Goal: Communication & Community: Answer question/provide support

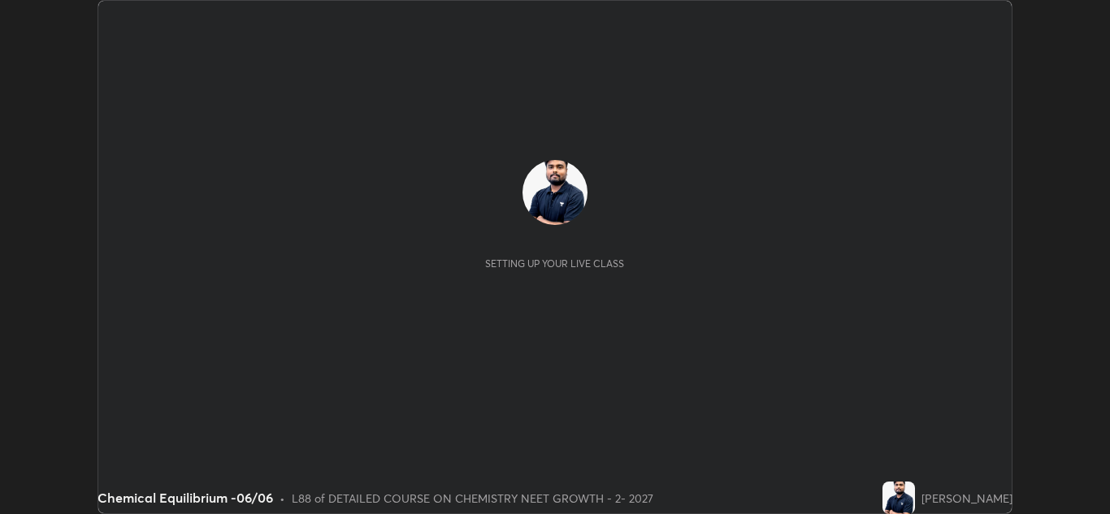
scroll to position [514, 1110]
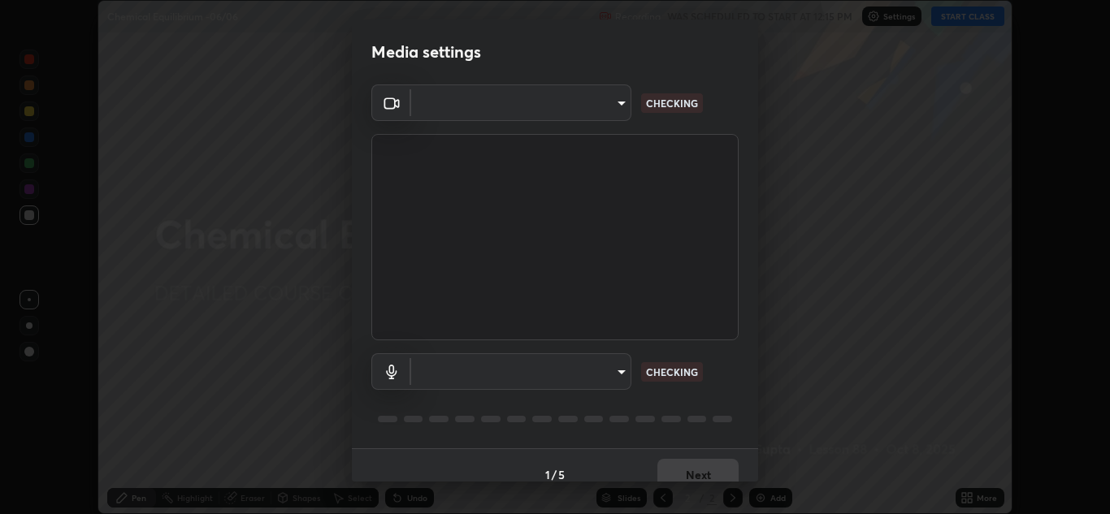
type input "85da43bae7a5fae49794a8970e5ce464fc236e1ddae1f513a3bf2ddace1343c3"
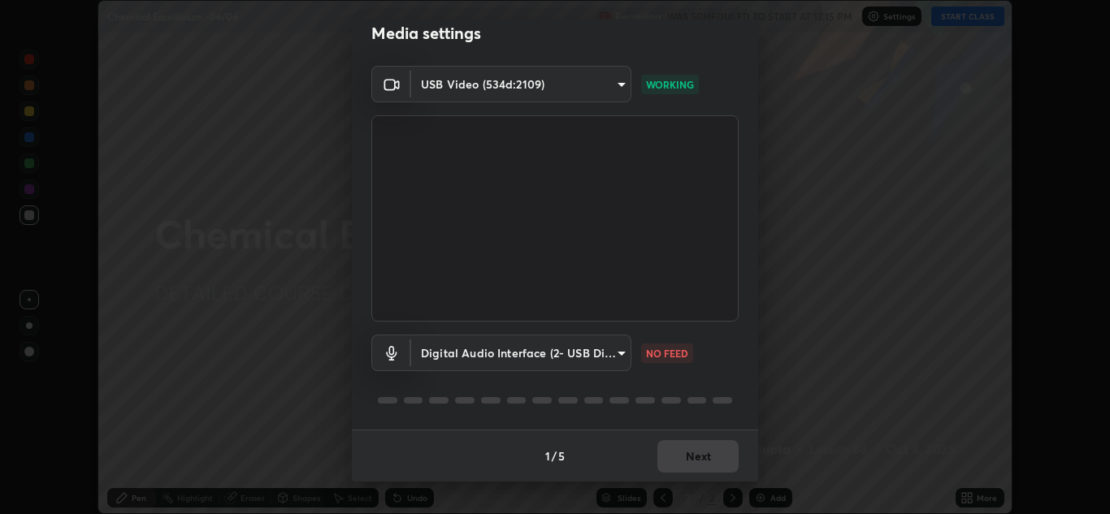
click at [563, 353] on body "Erase all Chemical Equilibrium -06/06 Recording WAS SCHEDULED TO START AT 12:15…" at bounding box center [555, 257] width 1110 height 514
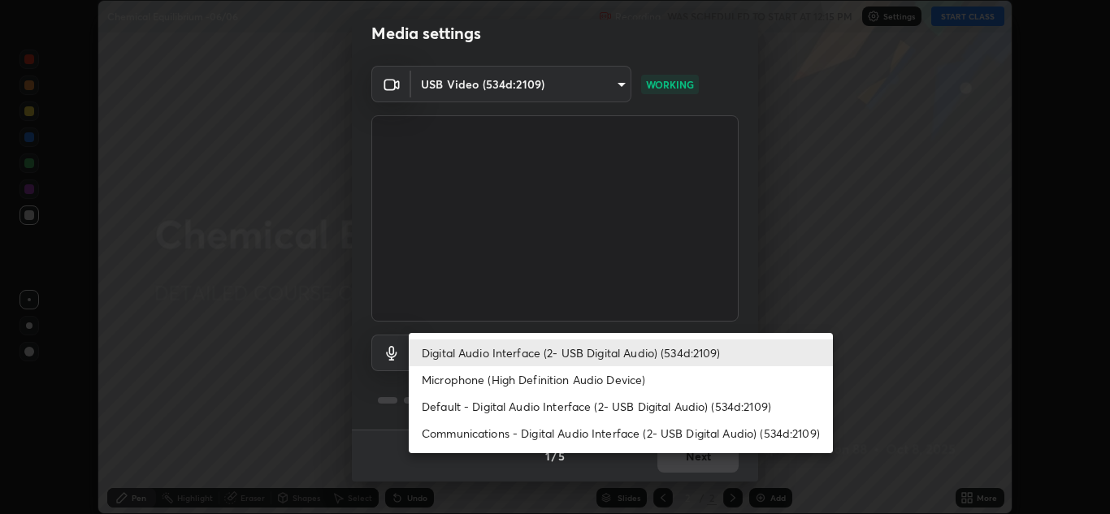
click at [563, 377] on li "Microphone (High Definition Audio Device)" at bounding box center [621, 379] width 424 height 27
type input "4ab82567de920a44ba33a2c5aa2e334c209978069c2d99404bdd83d7c7e793d3"
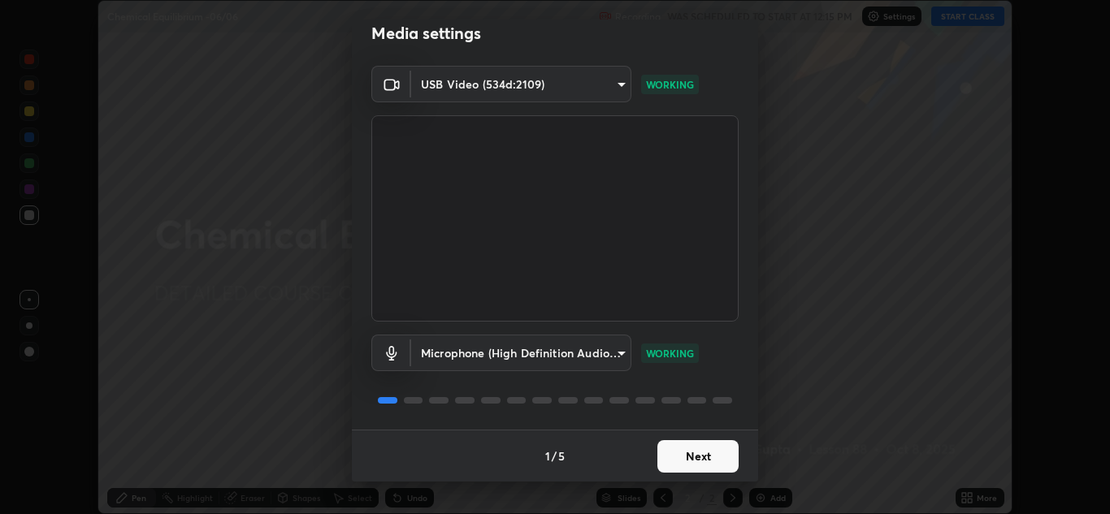
click at [694, 451] on button "Next" at bounding box center [697, 456] width 81 height 32
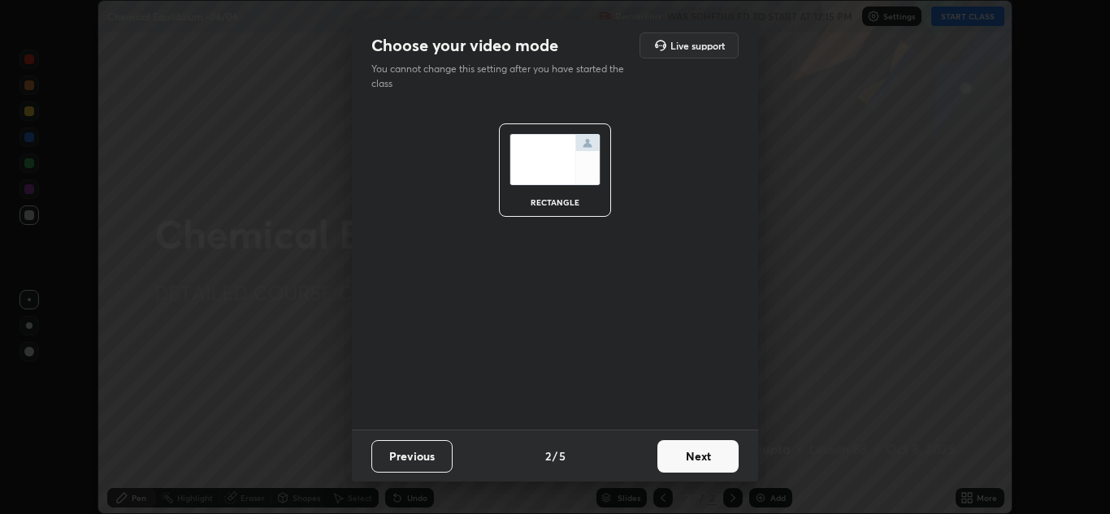
click at [696, 458] on button "Next" at bounding box center [697, 456] width 81 height 32
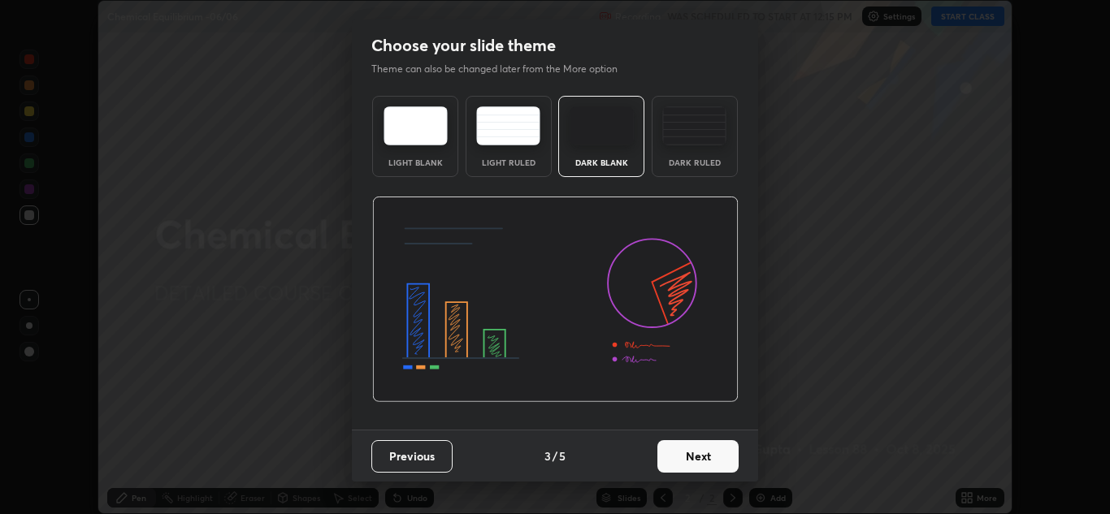
click at [695, 459] on button "Next" at bounding box center [697, 456] width 81 height 32
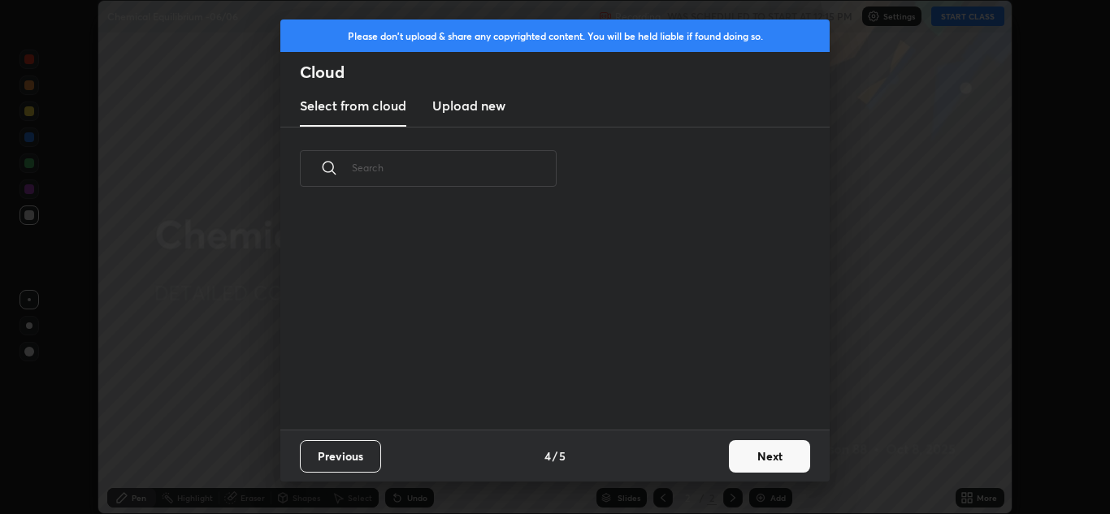
scroll to position [219, 522]
click at [762, 453] on button "Next" at bounding box center [769, 456] width 81 height 32
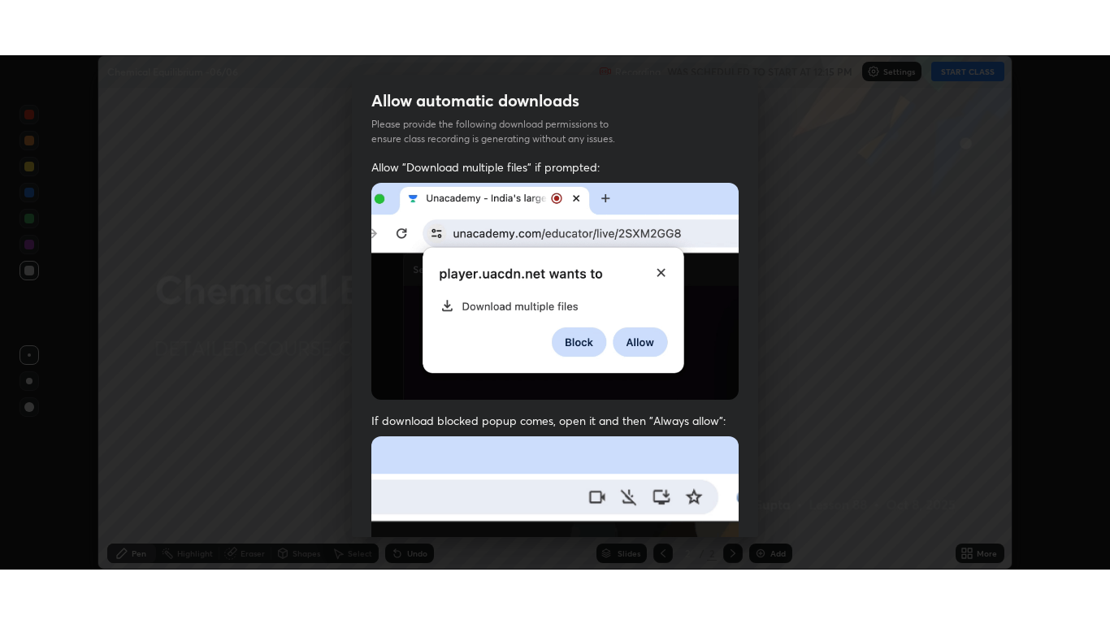
scroll to position [351, 0]
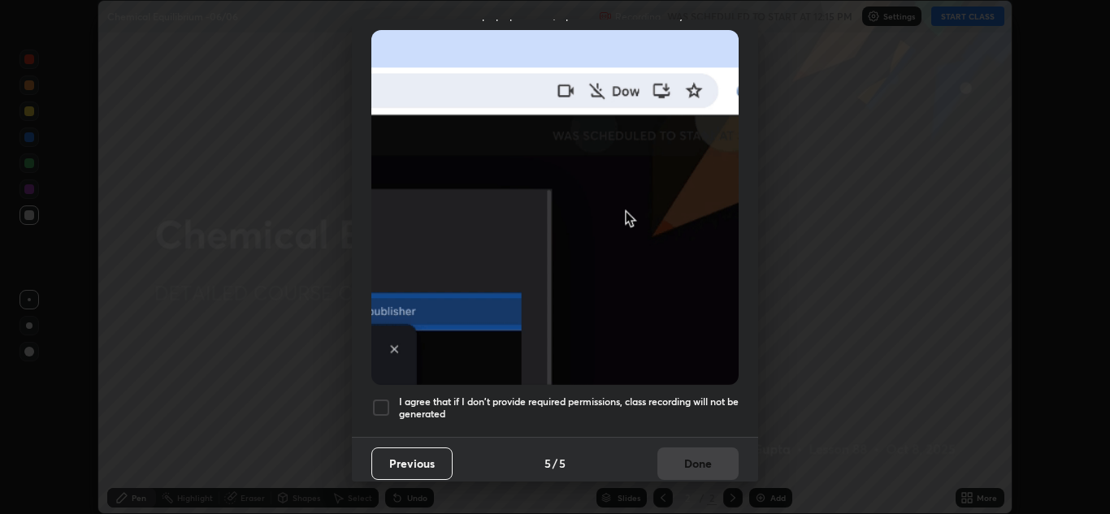
click at [451, 396] on h5 "I agree that if I don't provide required permissions, class recording will not …" at bounding box center [569, 408] width 340 height 25
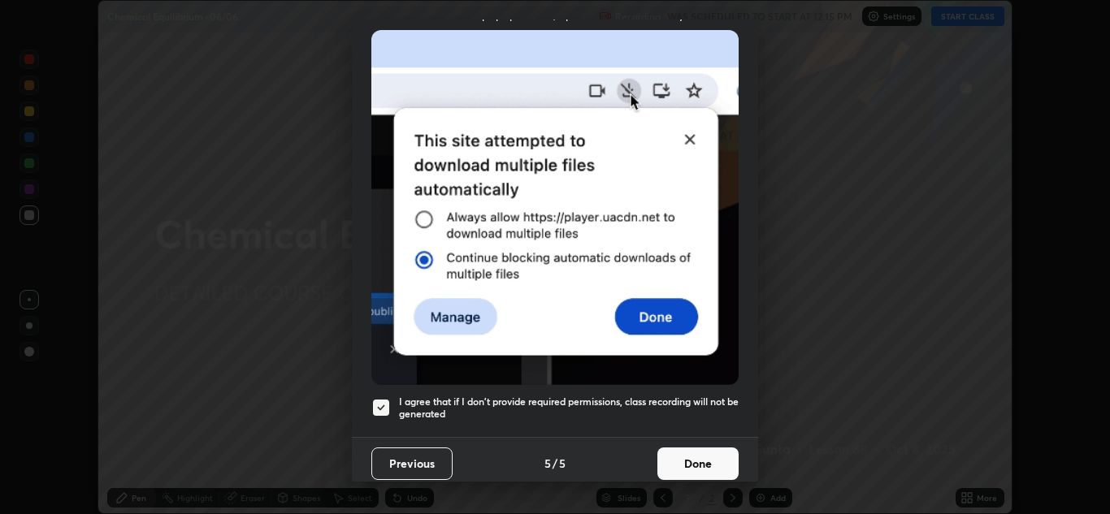
click at [681, 450] on button "Done" at bounding box center [697, 464] width 81 height 32
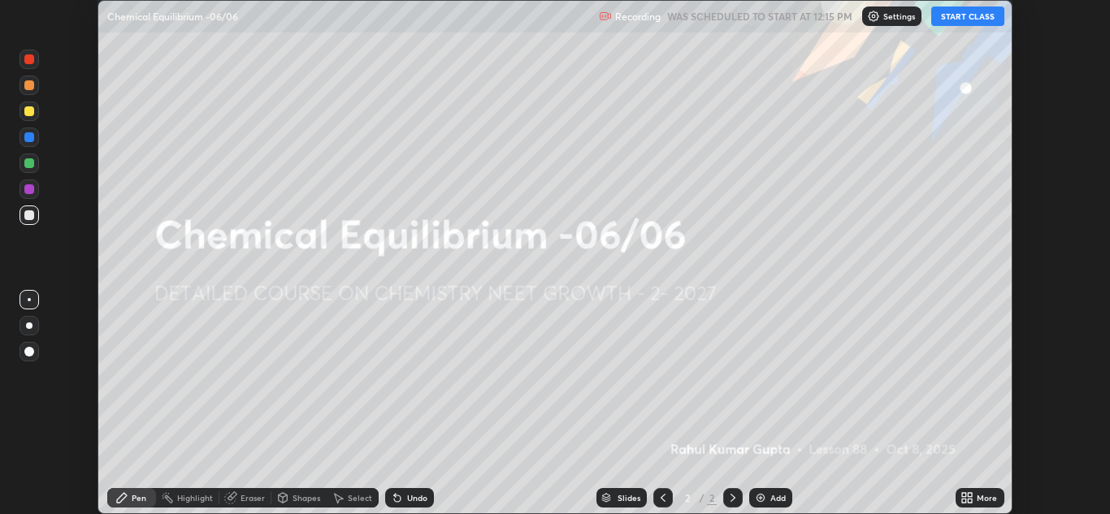
click at [970, 492] on icon at bounding box center [966, 497] width 13 height 13
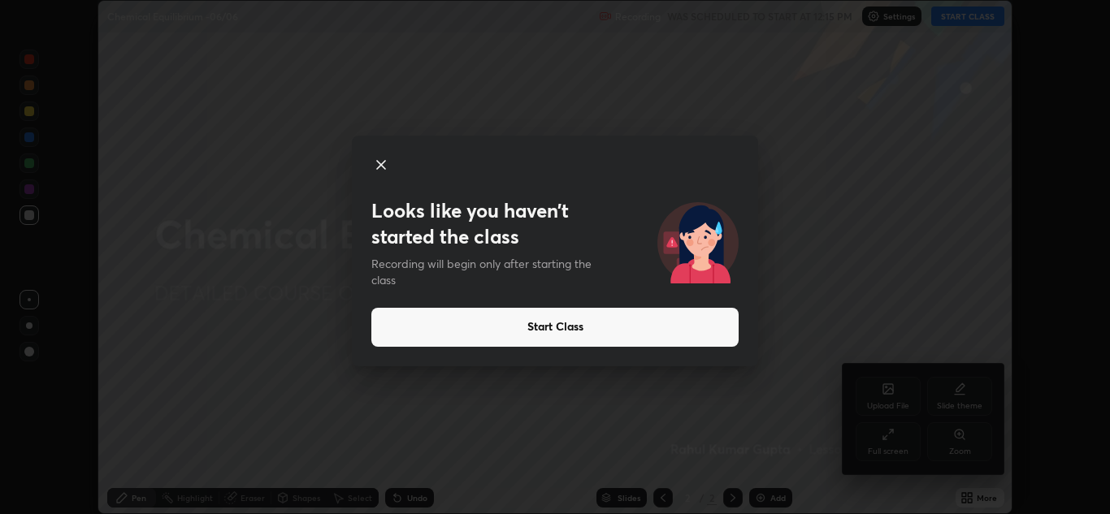
click at [380, 158] on icon at bounding box center [380, 164] width 19 height 19
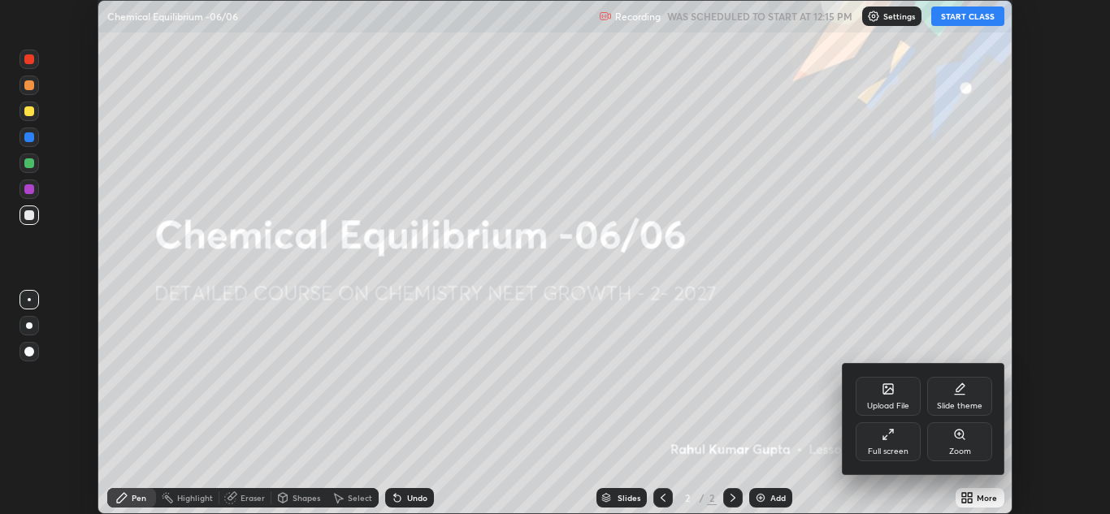
click at [970, 14] on div at bounding box center [555, 257] width 1110 height 514
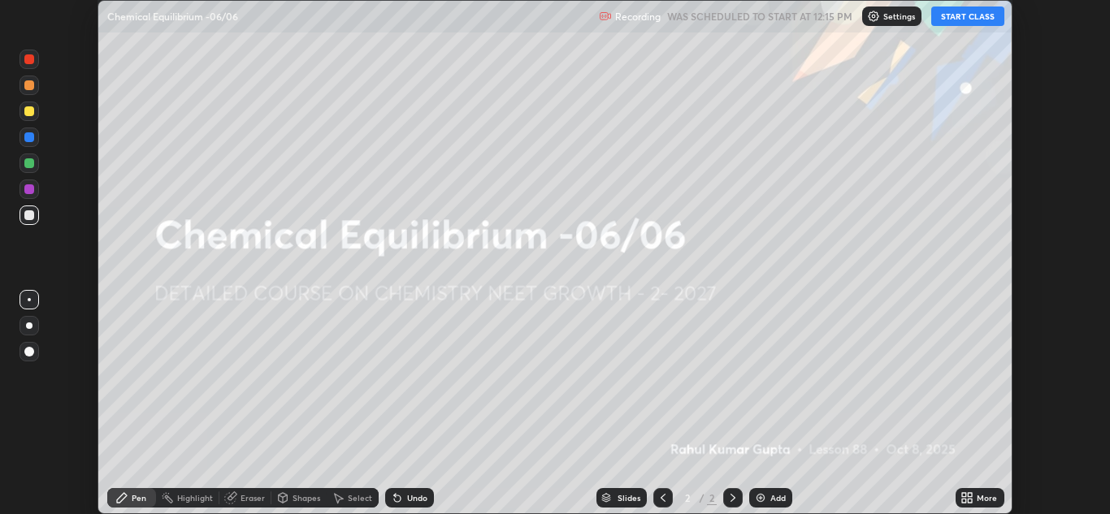
click at [956, 17] on button "START CLASS" at bounding box center [967, 15] width 73 height 19
click at [979, 494] on div "More" at bounding box center [987, 498] width 20 height 8
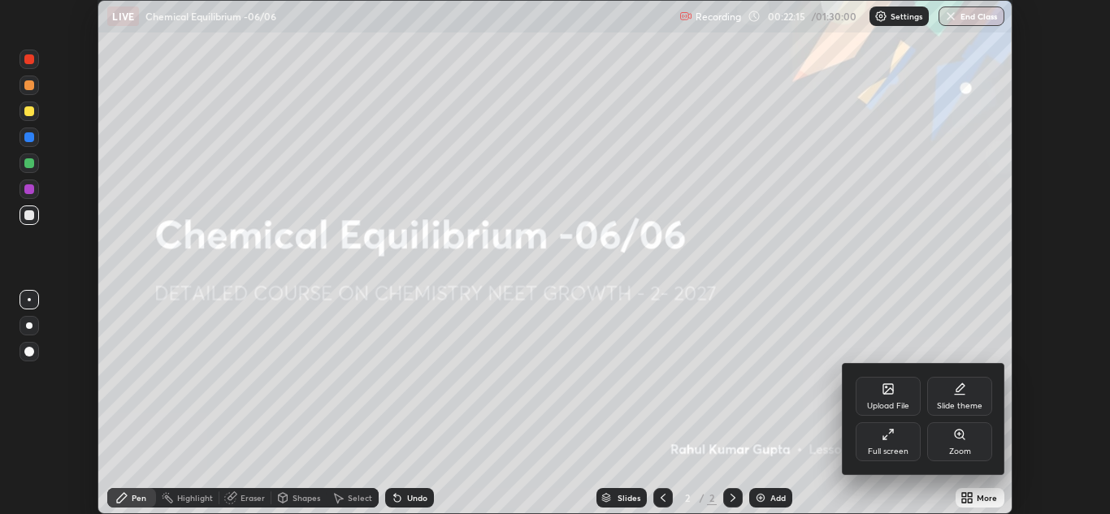
click at [901, 450] on div "Full screen" at bounding box center [888, 452] width 41 height 8
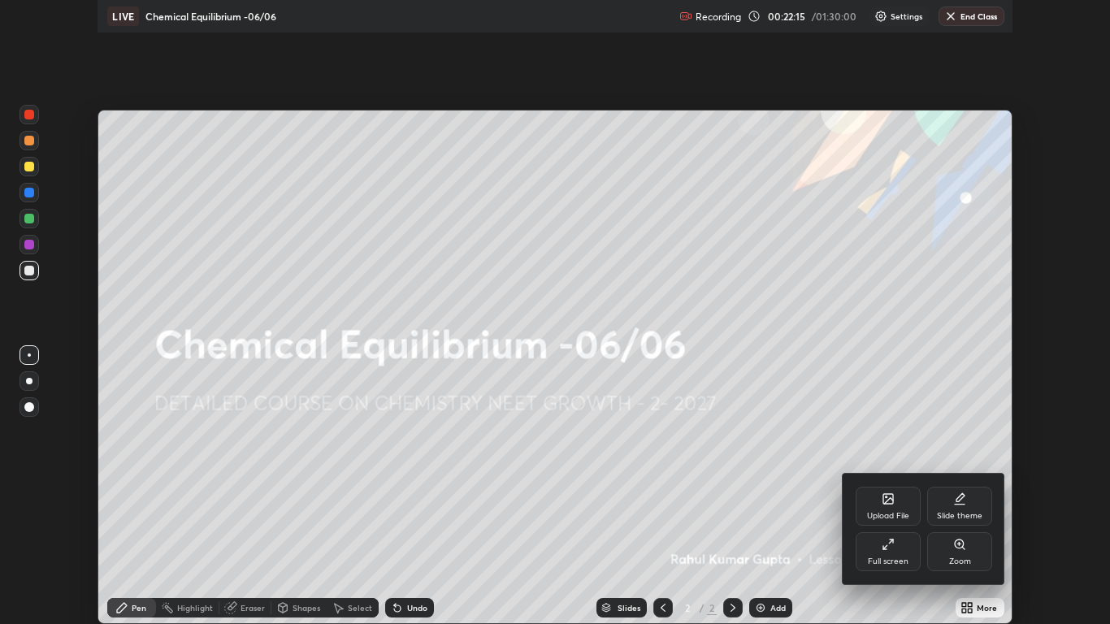
scroll to position [624, 1110]
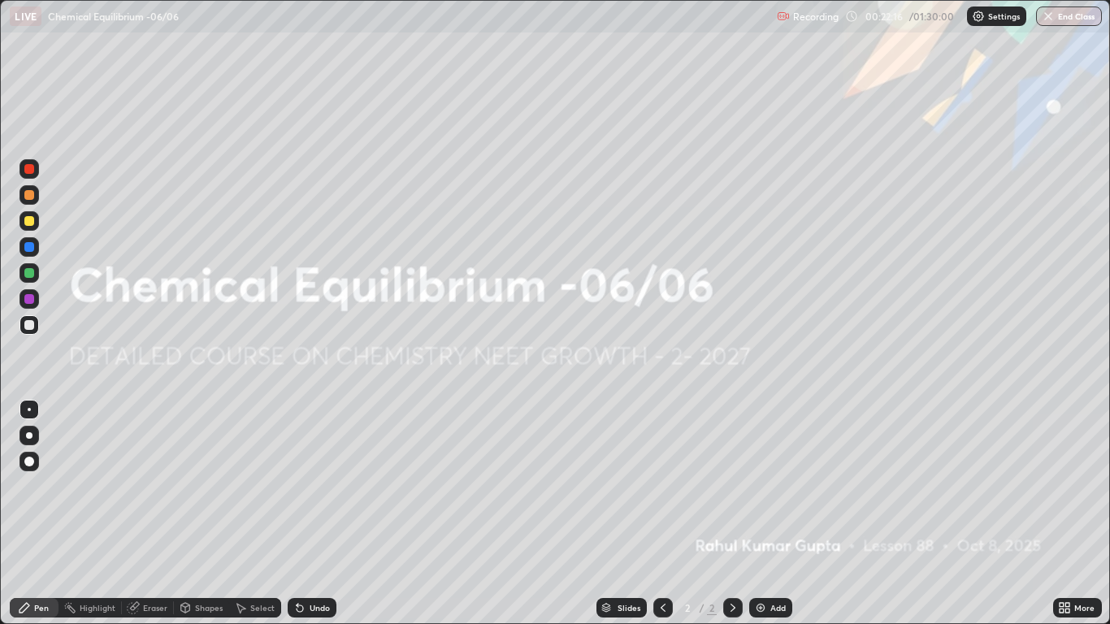
click at [989, 17] on p "Settings" at bounding box center [1004, 16] width 32 height 8
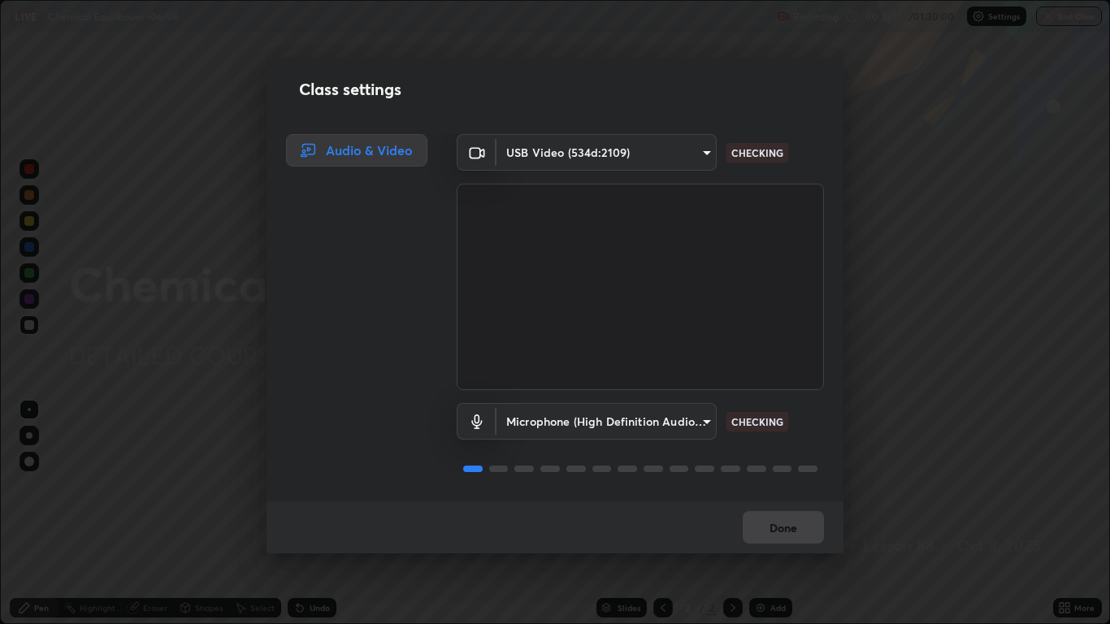
scroll to position [2, 0]
click at [655, 428] on body "Erase all LIVE Chemical Equilibrium -06/06 Recording 00:22:18 / 01:30:00 Settin…" at bounding box center [555, 312] width 1110 height 624
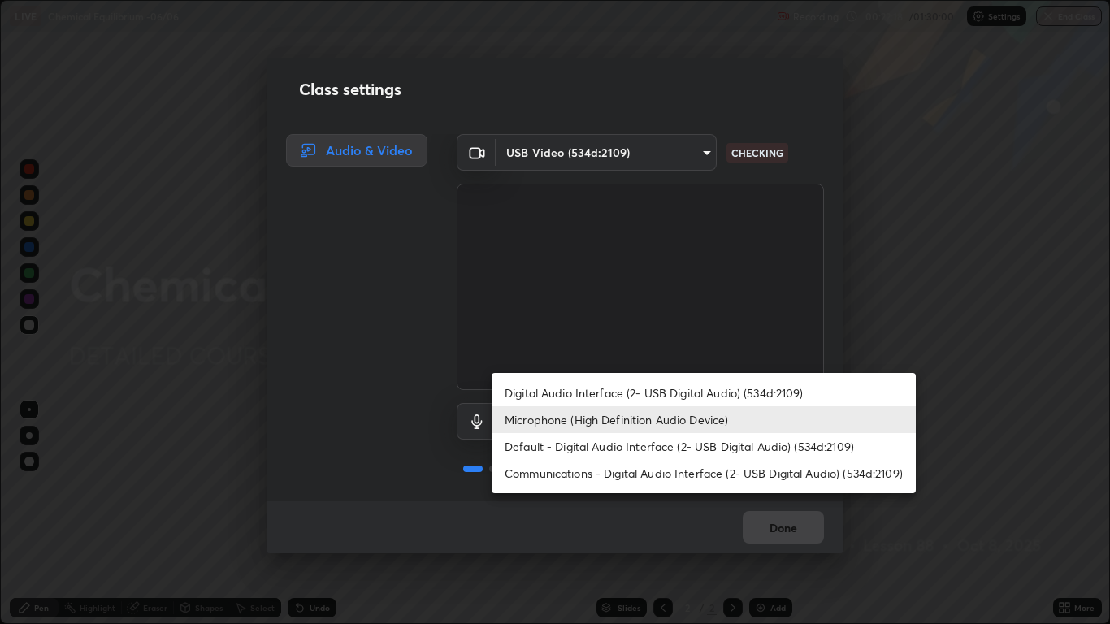
click at [681, 425] on li "Microphone (High Definition Audio Device)" at bounding box center [703, 419] width 424 height 27
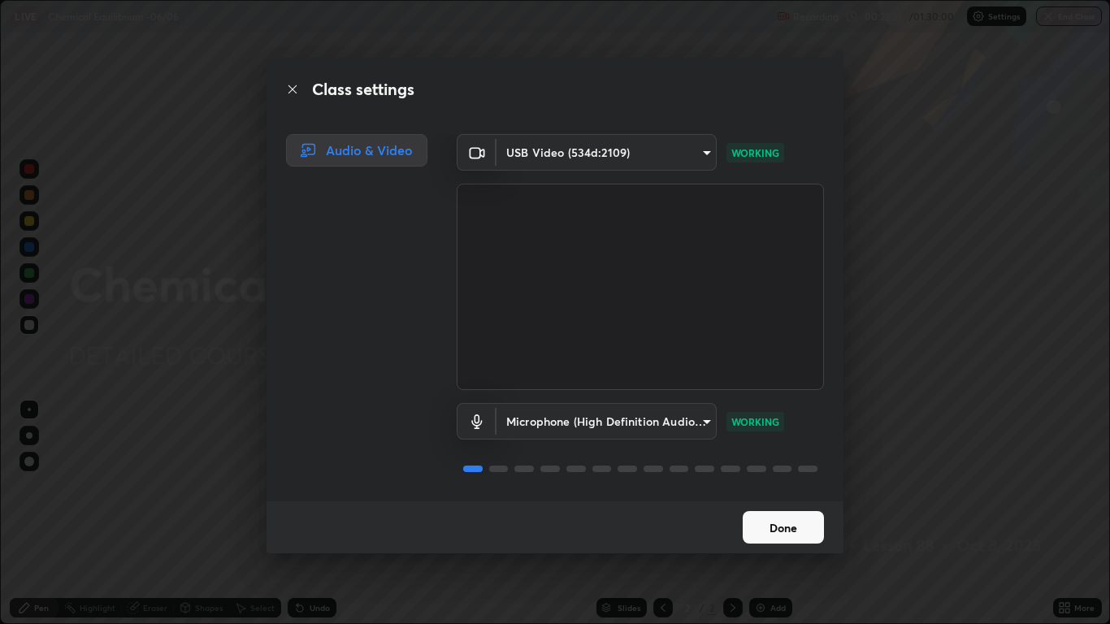
click at [638, 422] on body "Erase all LIVE Chemical Equilibrium -06/06 Recording 00:22:23 / 01:30:00 Settin…" at bounding box center [555, 312] width 1110 height 624
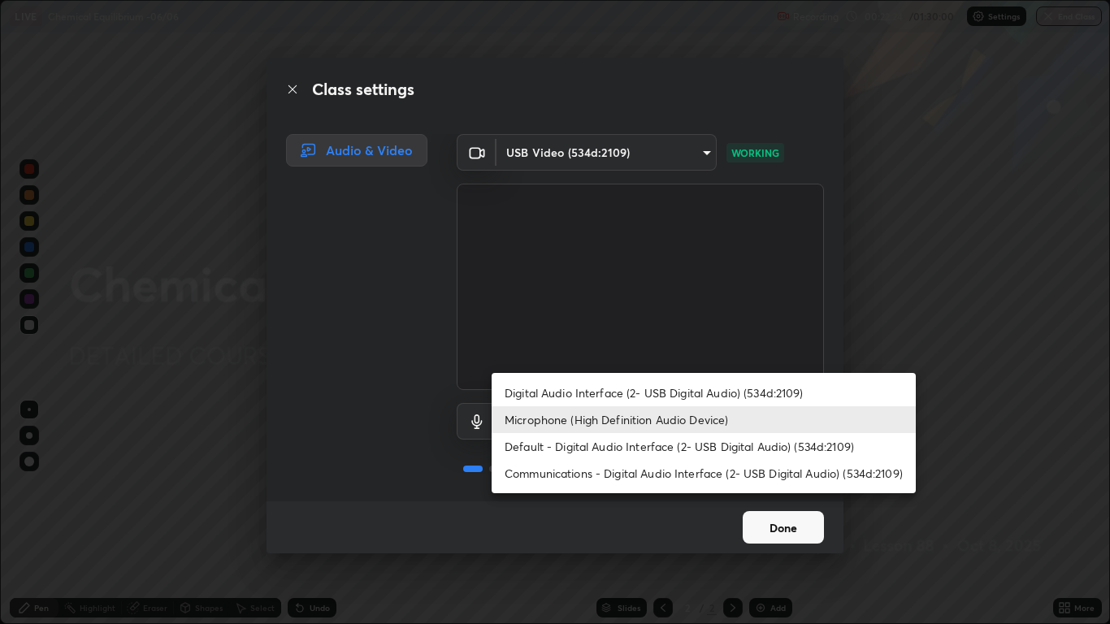
click at [597, 389] on li "Digital Audio Interface (2- USB Digital Audio) (534d:2109)" at bounding box center [703, 392] width 424 height 27
type input "94500f22464d148dddf9ae37dad8136bdf54efa217a88d5a1e55960f8ba2a5d1"
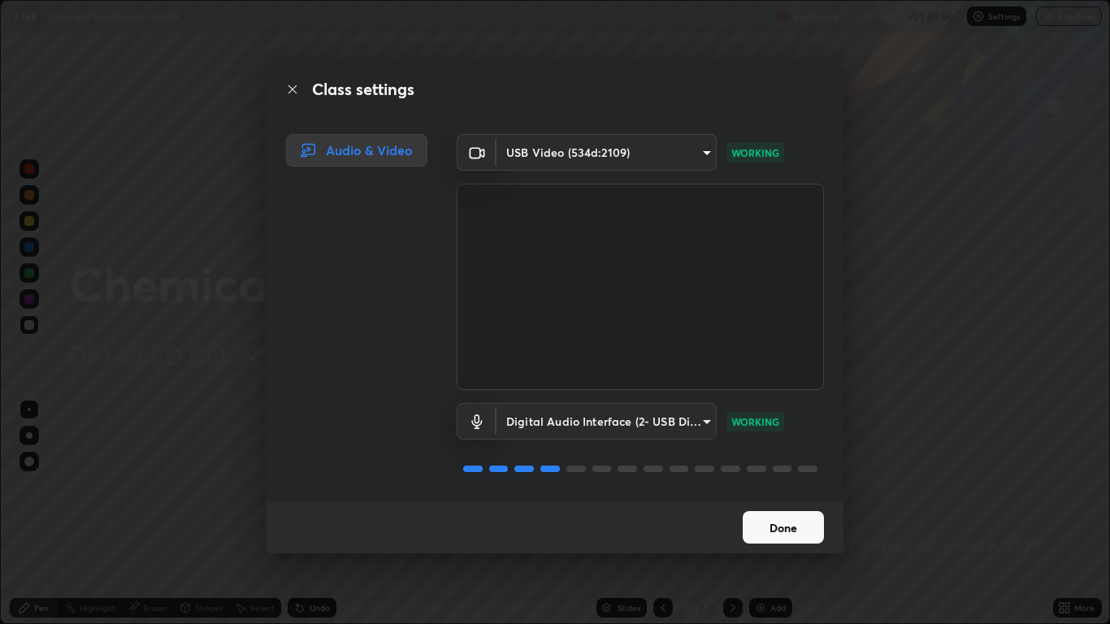
click at [782, 513] on button "Done" at bounding box center [783, 527] width 81 height 32
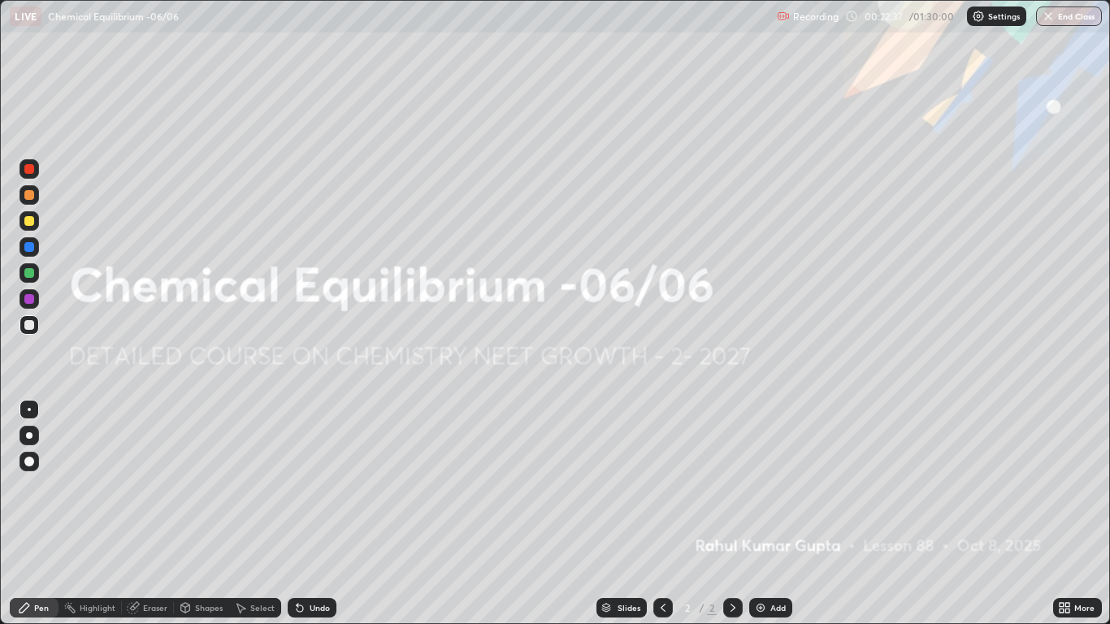
click at [762, 513] on img at bounding box center [760, 607] width 13 height 13
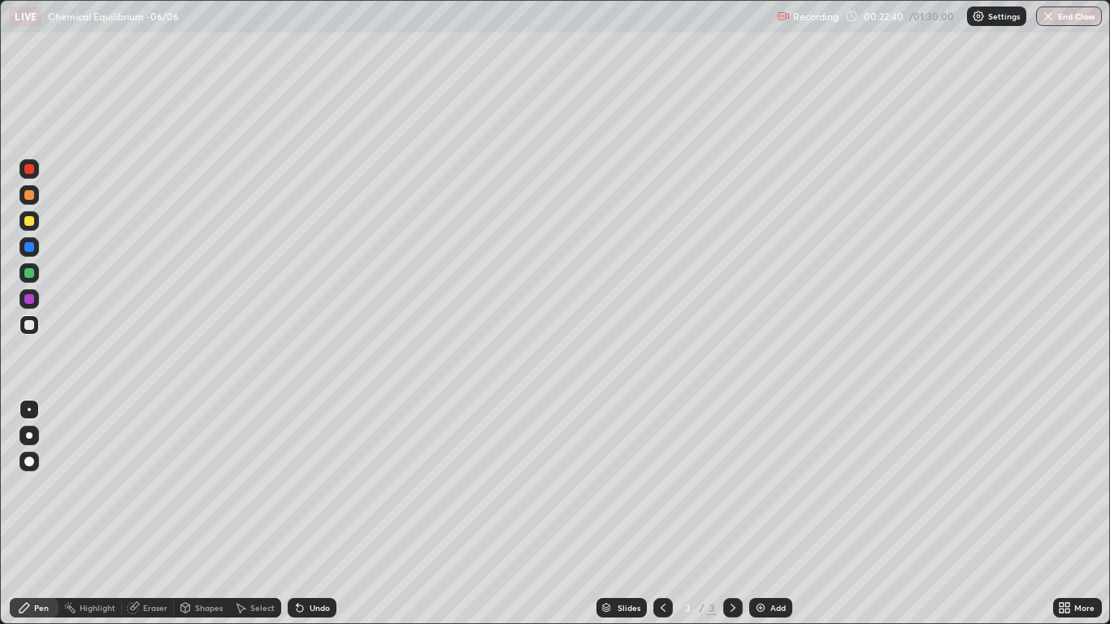
click at [28, 221] on div at bounding box center [29, 221] width 10 height 10
click at [30, 434] on div at bounding box center [29, 435] width 6 height 6
click at [199, 513] on div "Shapes" at bounding box center [201, 607] width 55 height 19
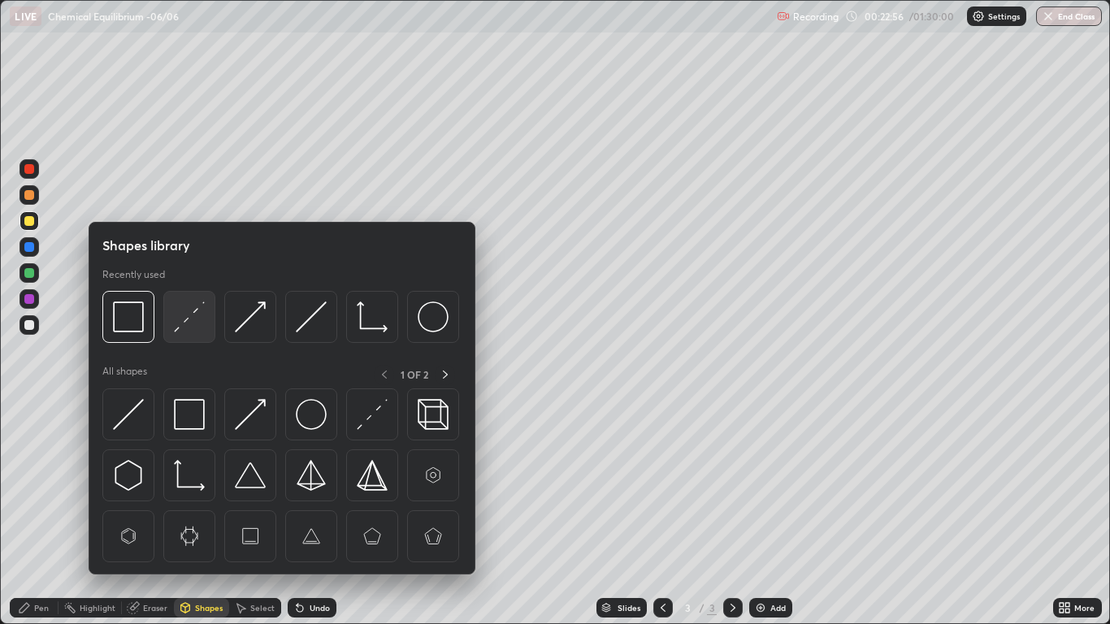
click at [190, 323] on img at bounding box center [189, 316] width 31 height 31
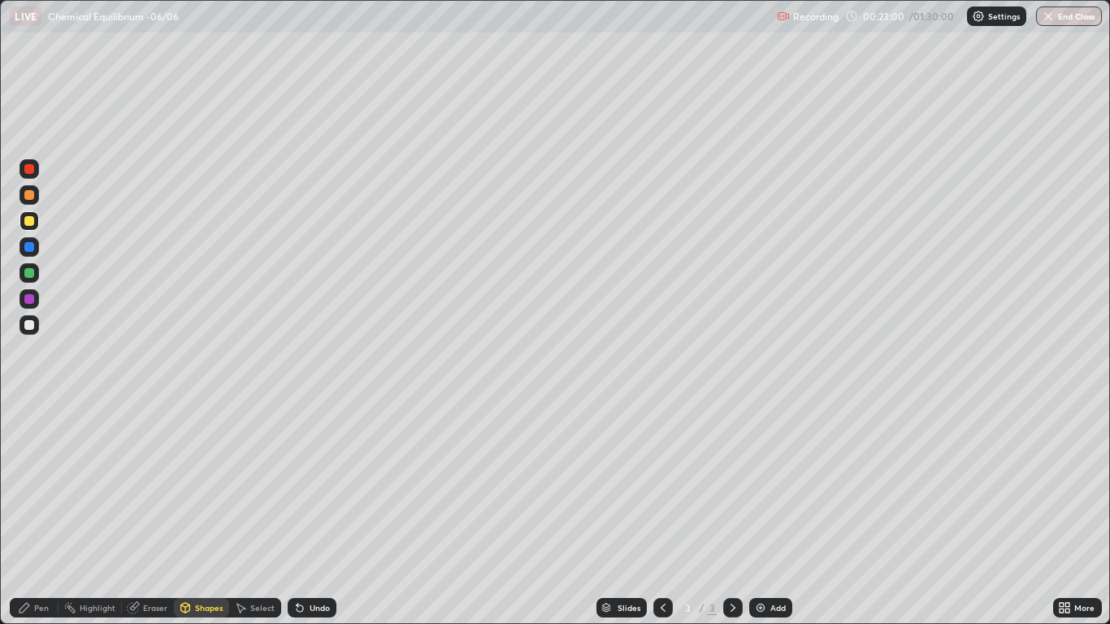
click at [35, 513] on div "Pen" at bounding box center [34, 607] width 49 height 19
click at [27, 331] on div at bounding box center [28, 324] width 19 height 19
click at [29, 435] on div at bounding box center [29, 435] width 6 height 6
click at [203, 513] on div "Shapes" at bounding box center [201, 607] width 55 height 19
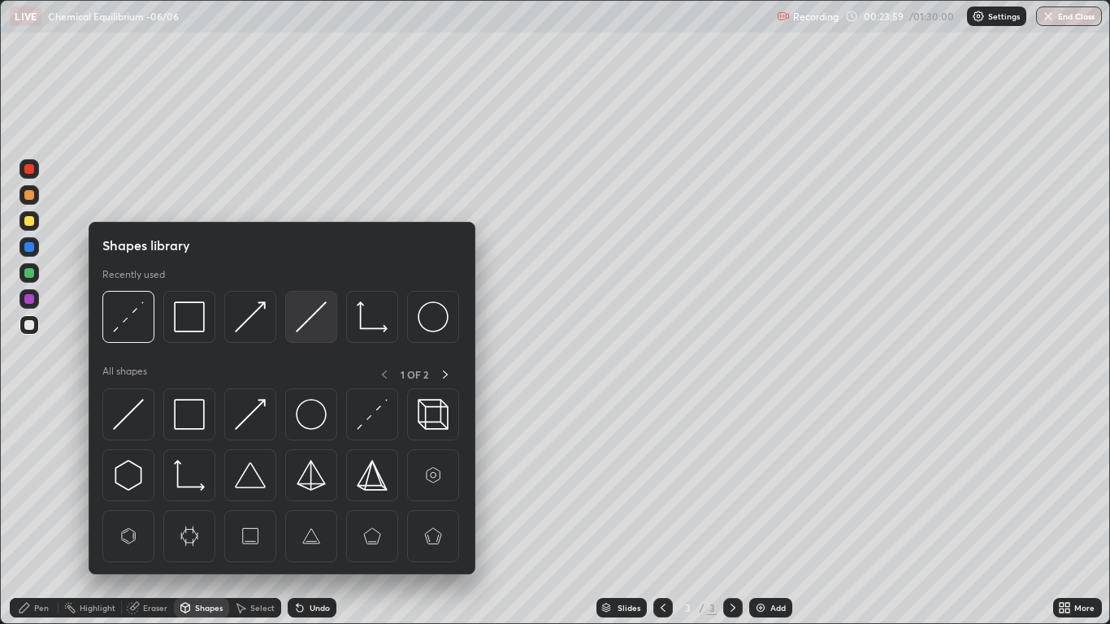
click at [305, 316] on img at bounding box center [311, 316] width 31 height 31
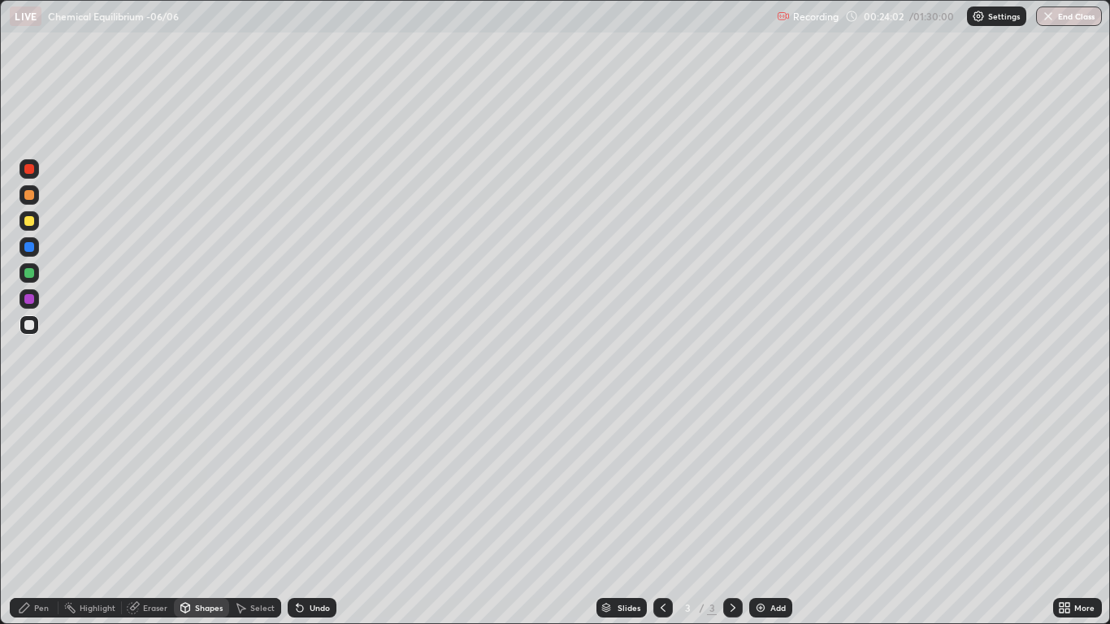
click at [26, 242] on div at bounding box center [29, 247] width 10 height 10
click at [317, 513] on div "Undo" at bounding box center [312, 607] width 49 height 19
click at [36, 513] on div "Pen" at bounding box center [41, 608] width 15 height 8
click at [143, 513] on div "Eraser" at bounding box center [155, 608] width 24 height 8
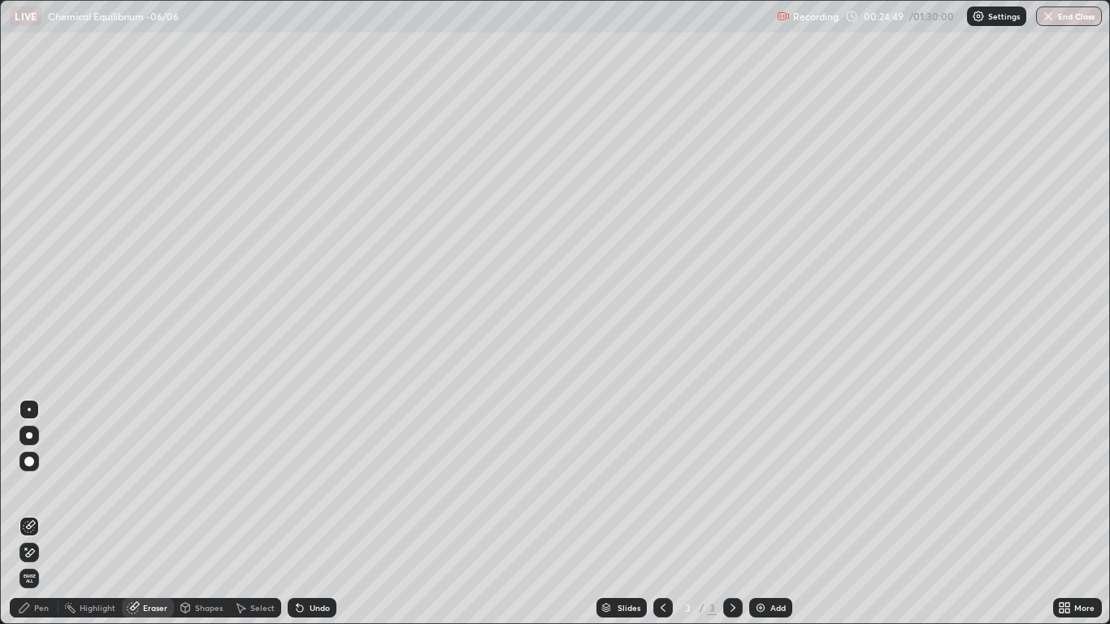
click at [41, 513] on div "Pen" at bounding box center [41, 608] width 15 height 8
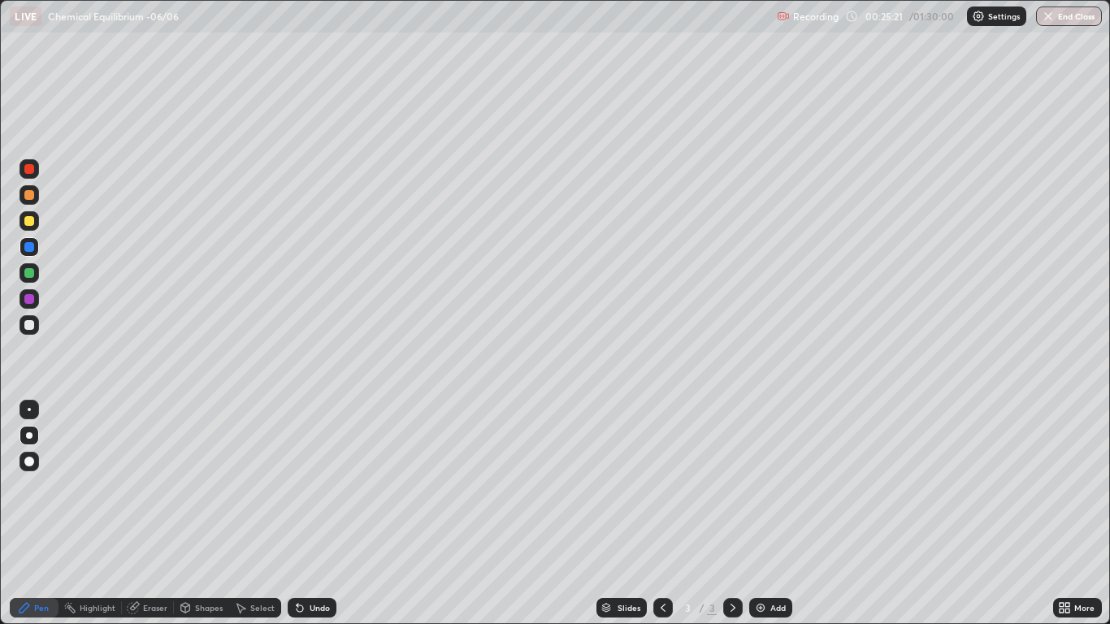
click at [33, 327] on div at bounding box center [29, 325] width 10 height 10
click at [206, 513] on div "Shapes" at bounding box center [209, 608] width 28 height 8
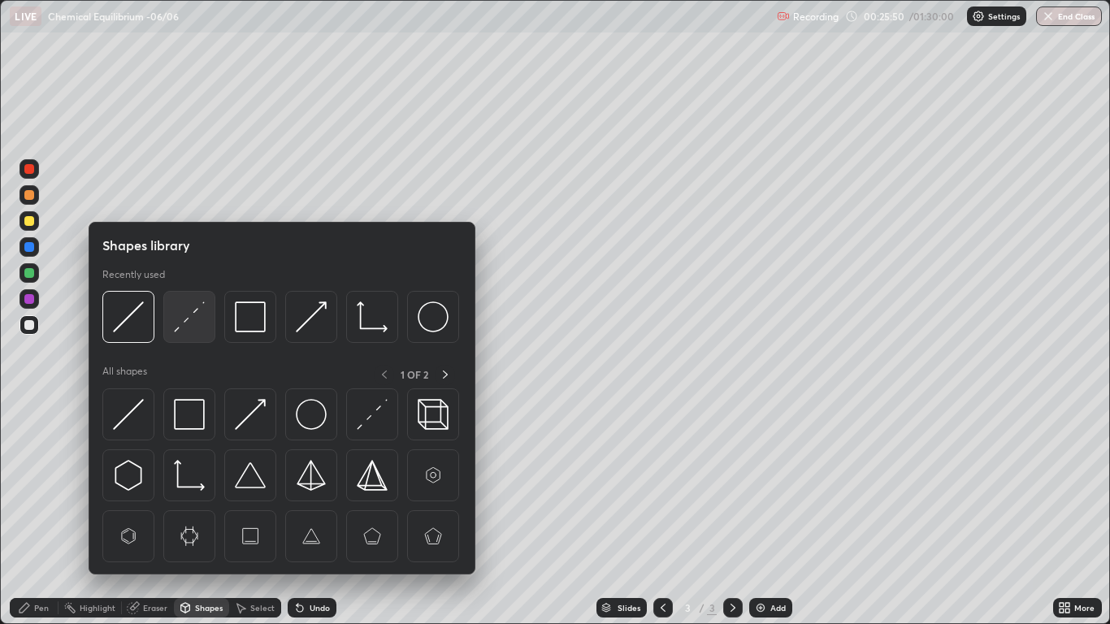
click at [187, 318] on img at bounding box center [189, 316] width 31 height 31
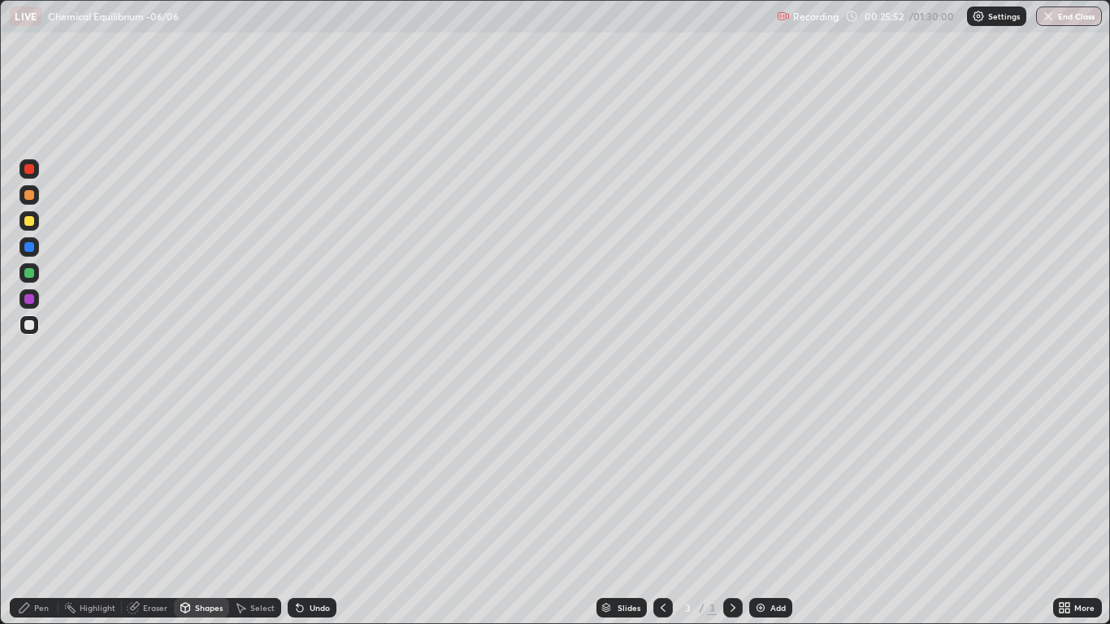
click at [36, 513] on div "Pen" at bounding box center [41, 608] width 15 height 8
click at [31, 249] on div at bounding box center [29, 247] width 10 height 10
click at [24, 327] on div at bounding box center [29, 325] width 10 height 10
click at [23, 223] on div at bounding box center [28, 220] width 19 height 19
click at [772, 513] on div "Add" at bounding box center [777, 608] width 15 height 8
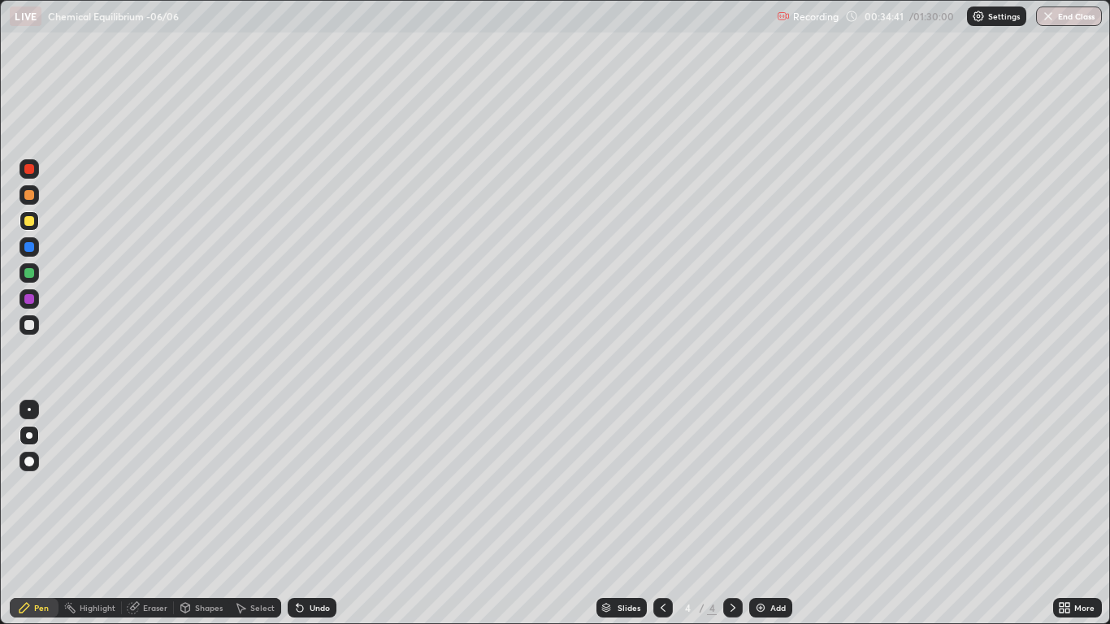
click at [30, 197] on div at bounding box center [29, 195] width 10 height 10
click at [199, 513] on div "Shapes" at bounding box center [209, 608] width 28 height 8
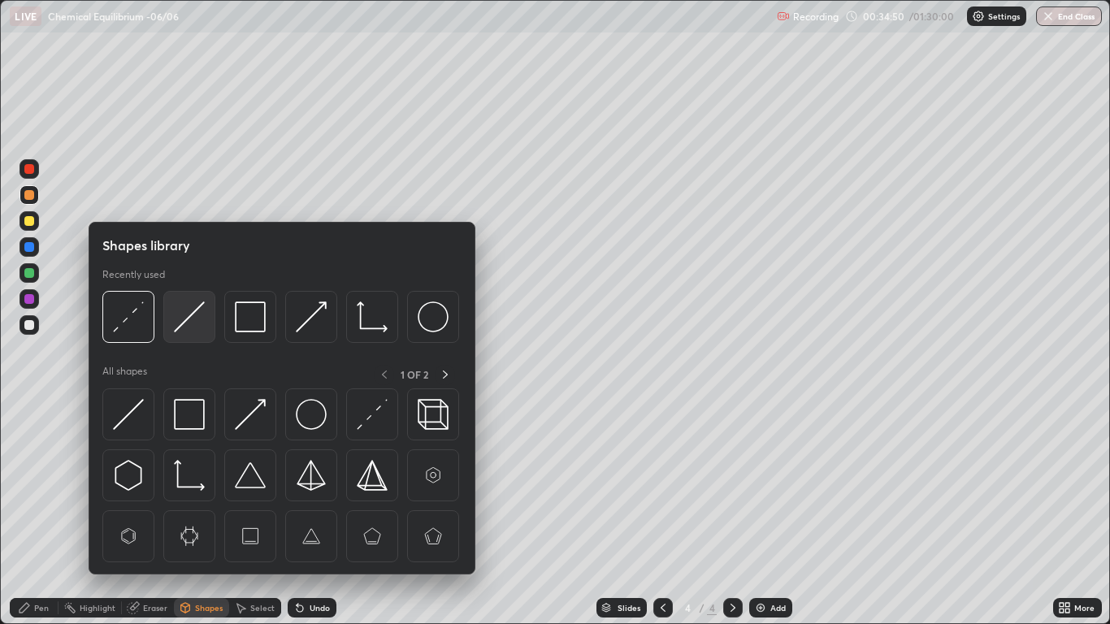
click at [180, 315] on img at bounding box center [189, 316] width 31 height 31
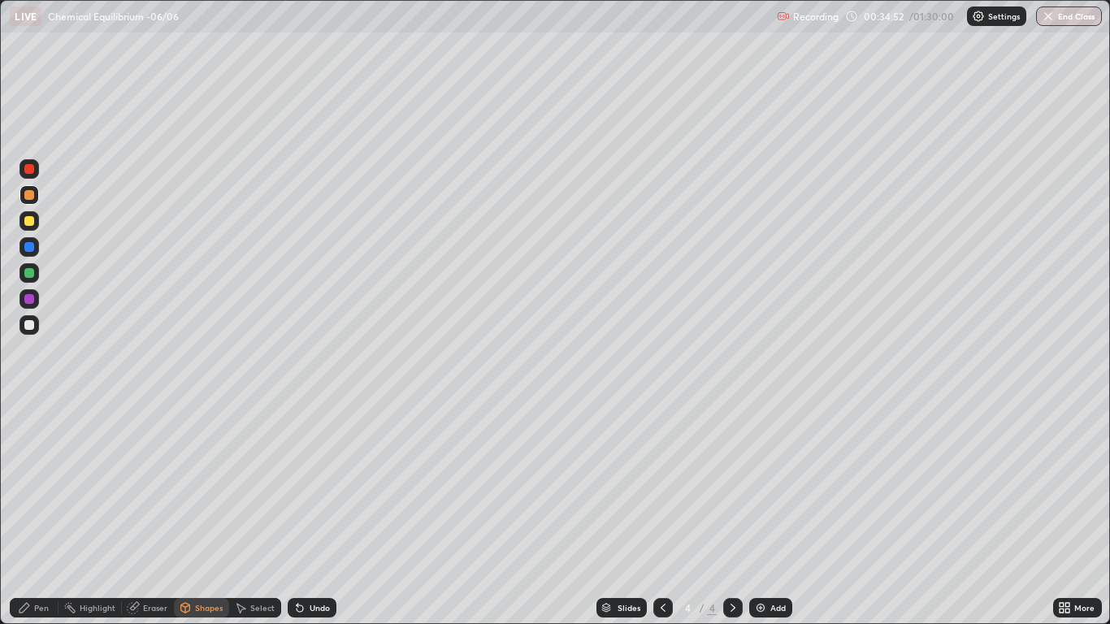
click at [37, 513] on div "Pen" at bounding box center [41, 608] width 15 height 8
click at [191, 513] on icon at bounding box center [185, 607] width 13 height 13
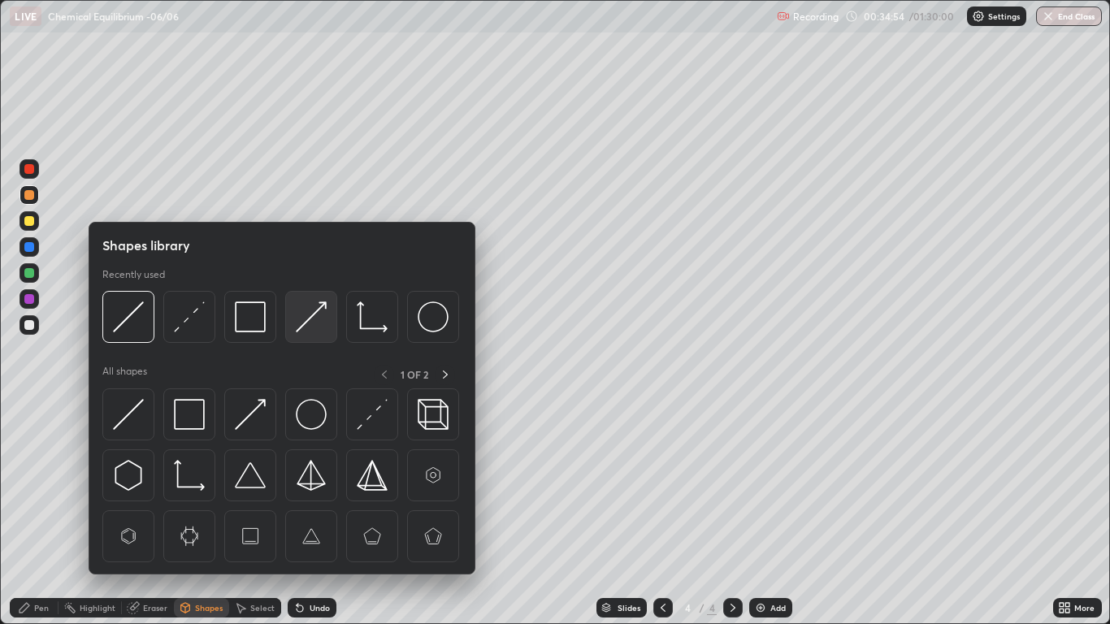
click at [310, 325] on img at bounding box center [311, 316] width 31 height 31
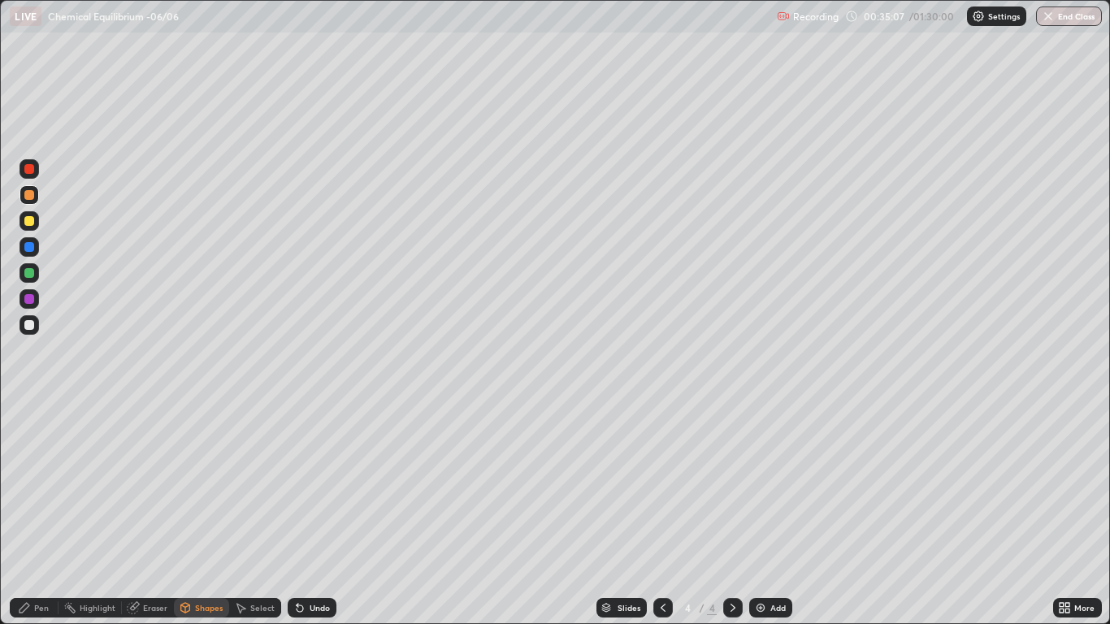
click at [49, 513] on div "Pen" at bounding box center [34, 607] width 49 height 19
click at [29, 324] on div at bounding box center [29, 325] width 10 height 10
click at [32, 223] on div at bounding box center [29, 221] width 10 height 10
click at [32, 328] on div at bounding box center [29, 325] width 10 height 10
click at [204, 513] on div "Shapes" at bounding box center [201, 607] width 55 height 19
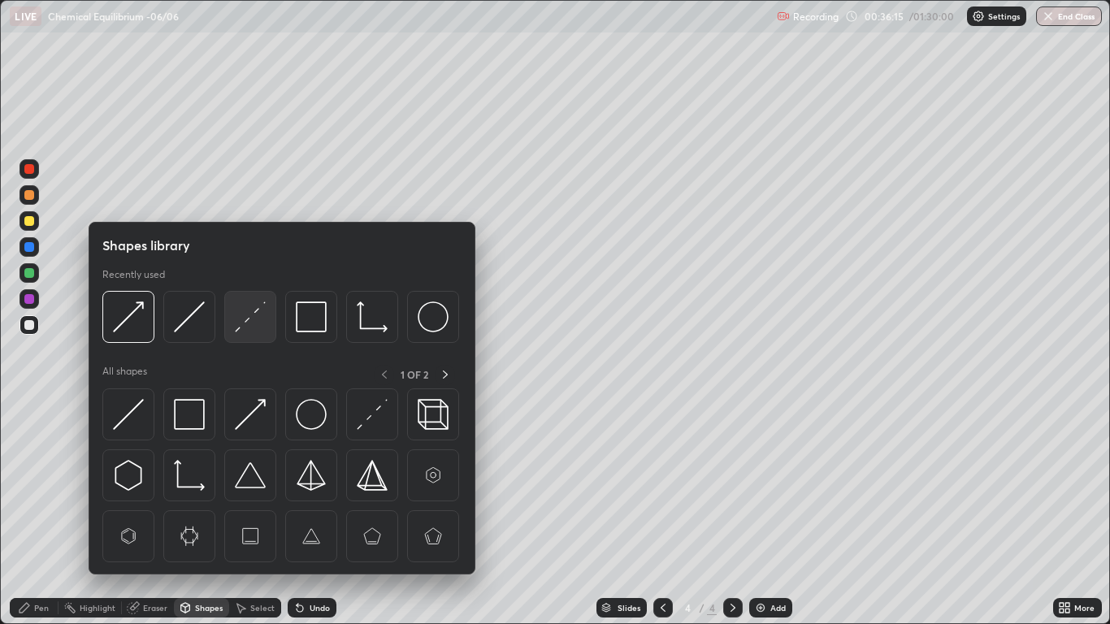
click at [252, 321] on img at bounding box center [250, 316] width 31 height 31
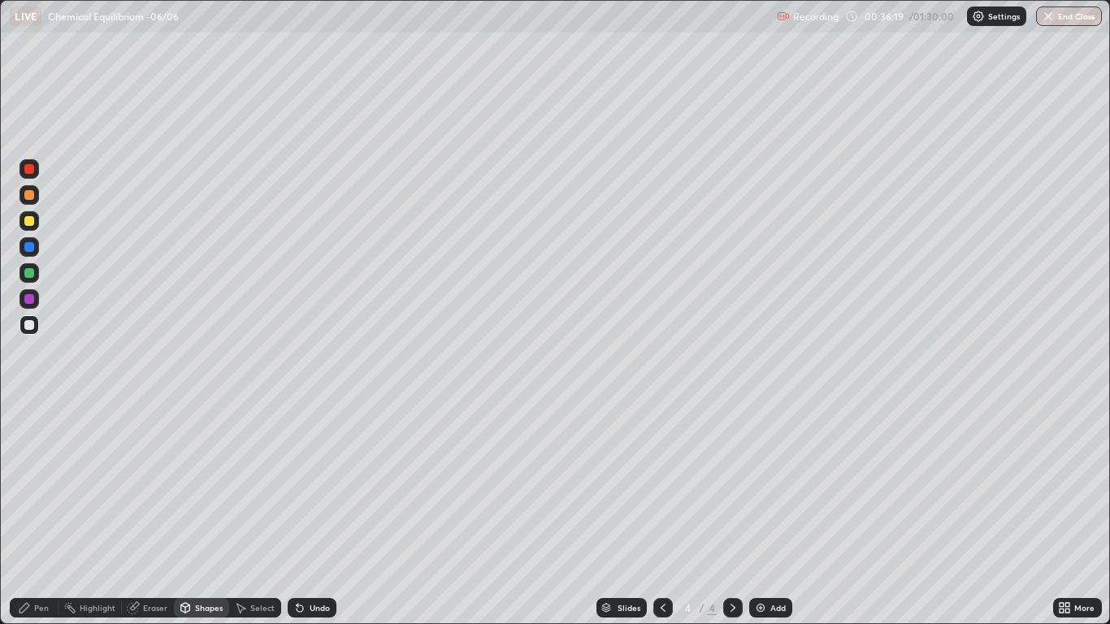
click at [27, 276] on div at bounding box center [29, 273] width 10 height 10
click at [29, 513] on div "Pen" at bounding box center [34, 607] width 49 height 19
click at [764, 513] on img at bounding box center [760, 607] width 13 height 13
click at [28, 196] on div at bounding box center [29, 195] width 10 height 10
click at [210, 513] on div "Shapes" at bounding box center [201, 607] width 55 height 19
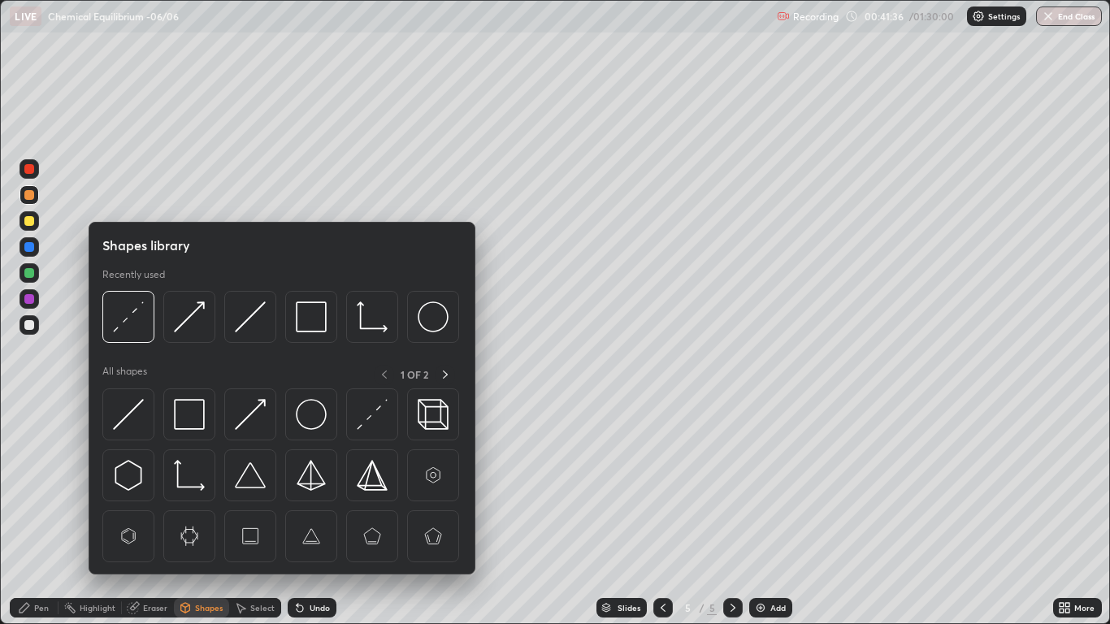
click at [134, 312] on img at bounding box center [128, 316] width 31 height 31
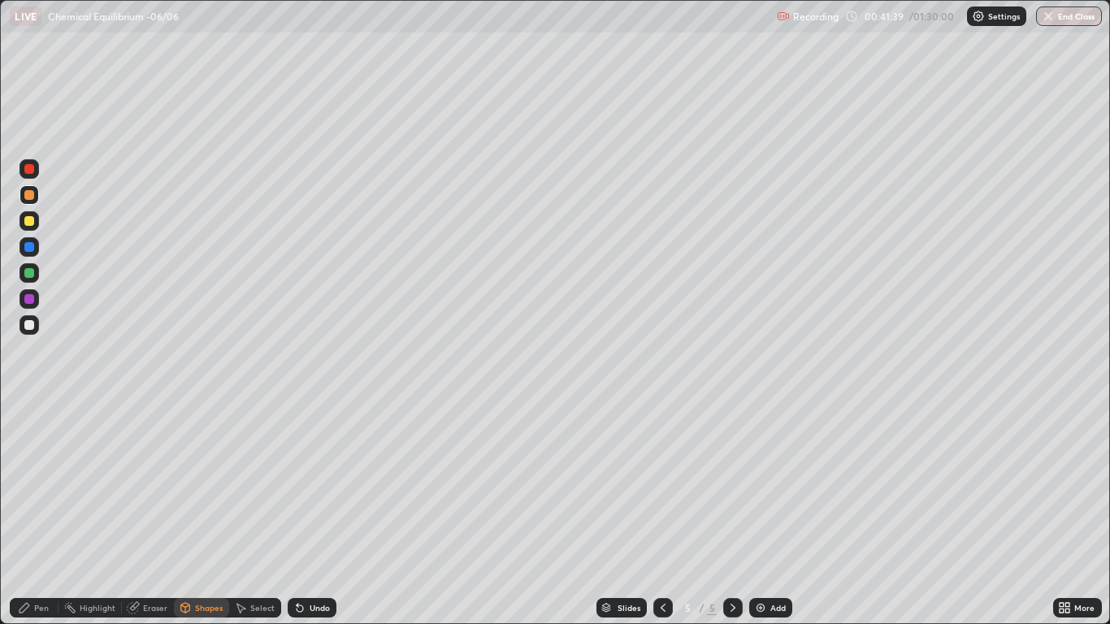
click at [39, 513] on div "Pen" at bounding box center [41, 608] width 15 height 8
click at [30, 328] on div at bounding box center [29, 325] width 10 height 10
click at [199, 513] on div "Shapes" at bounding box center [209, 608] width 28 height 8
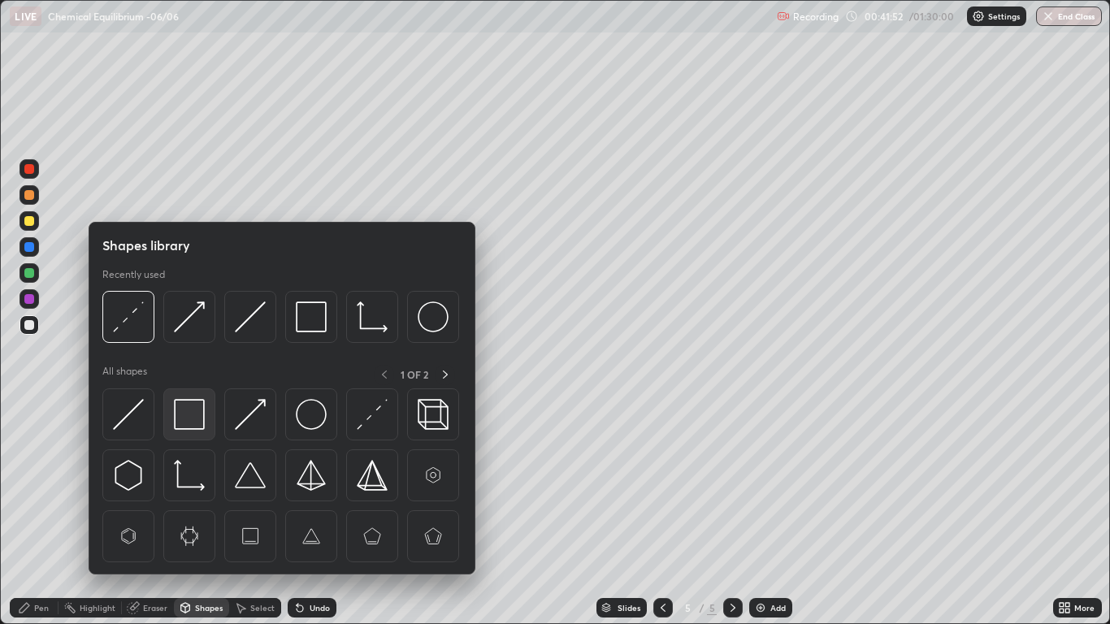
click at [195, 408] on img at bounding box center [189, 414] width 31 height 31
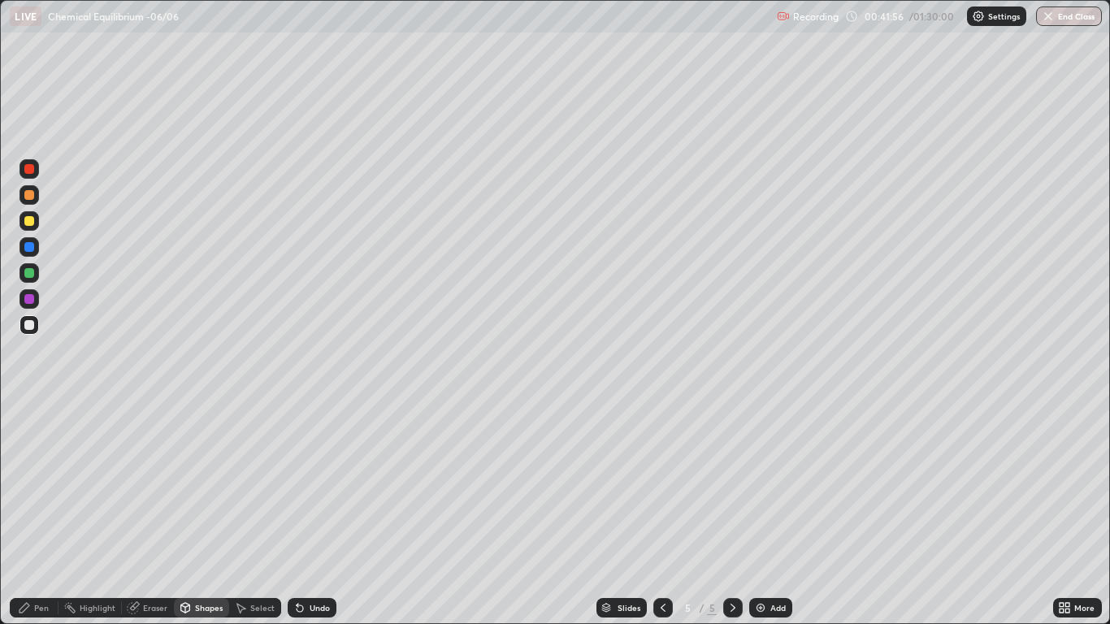
click at [27, 513] on div "Pen" at bounding box center [34, 607] width 49 height 32
click at [28, 220] on div at bounding box center [29, 221] width 10 height 10
click at [764, 513] on img at bounding box center [760, 607] width 13 height 13
click at [26, 323] on div at bounding box center [29, 325] width 10 height 10
click at [655, 513] on div at bounding box center [662, 607] width 19 height 19
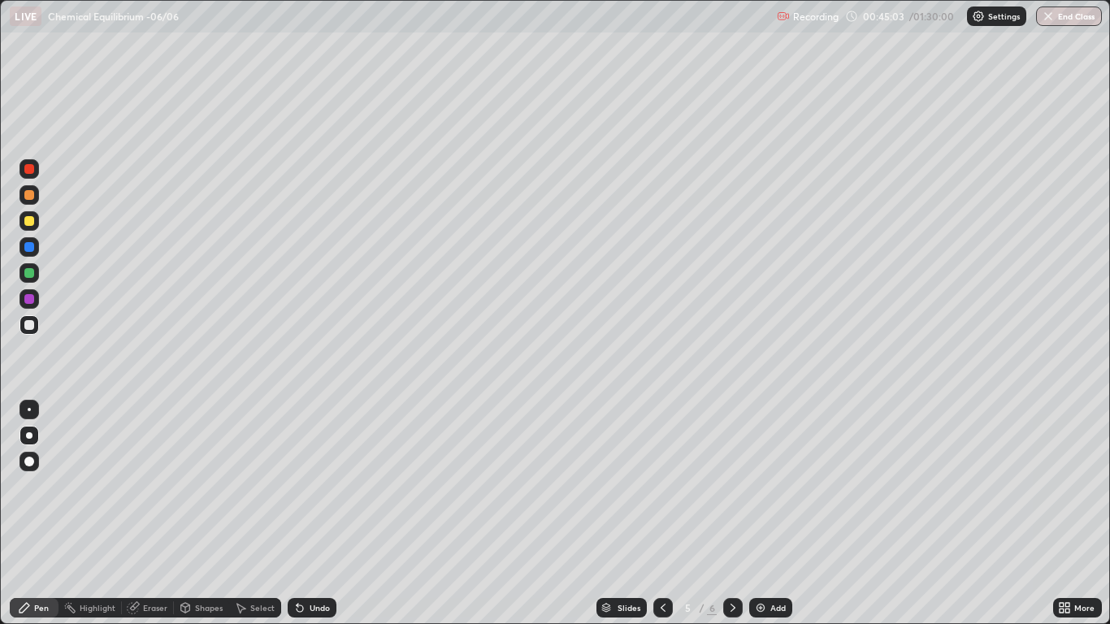
click at [730, 513] on icon at bounding box center [732, 607] width 13 height 13
click at [660, 513] on icon at bounding box center [662, 607] width 13 height 13
click at [723, 513] on div at bounding box center [732, 607] width 19 height 32
click at [26, 195] on div at bounding box center [29, 195] width 10 height 10
click at [762, 513] on img at bounding box center [760, 607] width 13 height 13
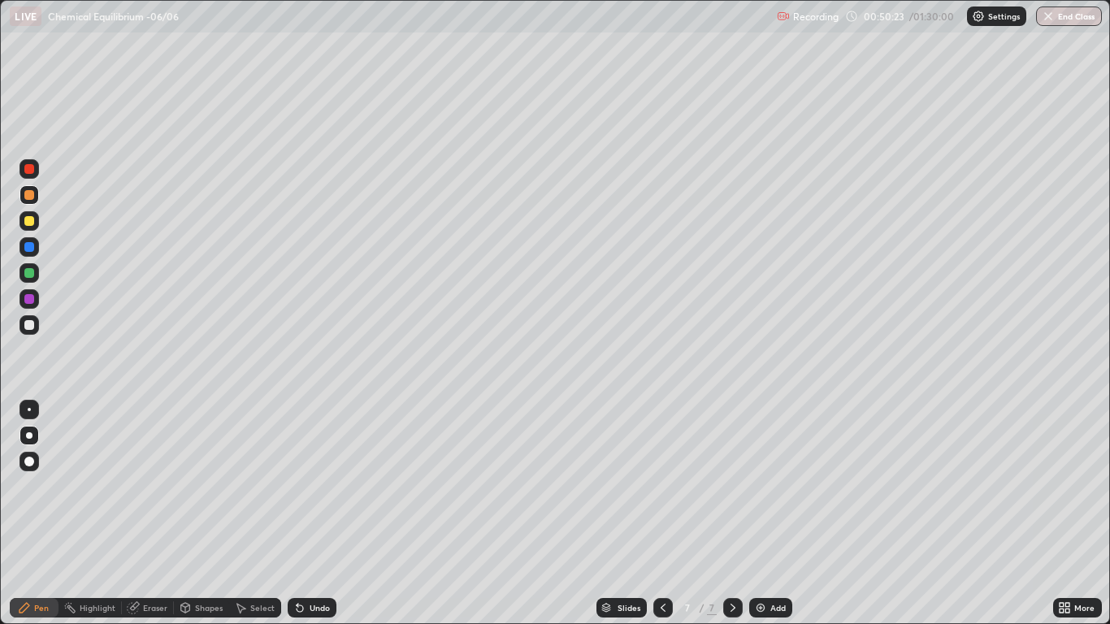
click at [24, 328] on div at bounding box center [29, 325] width 10 height 10
click at [206, 513] on div "Shapes" at bounding box center [201, 607] width 55 height 19
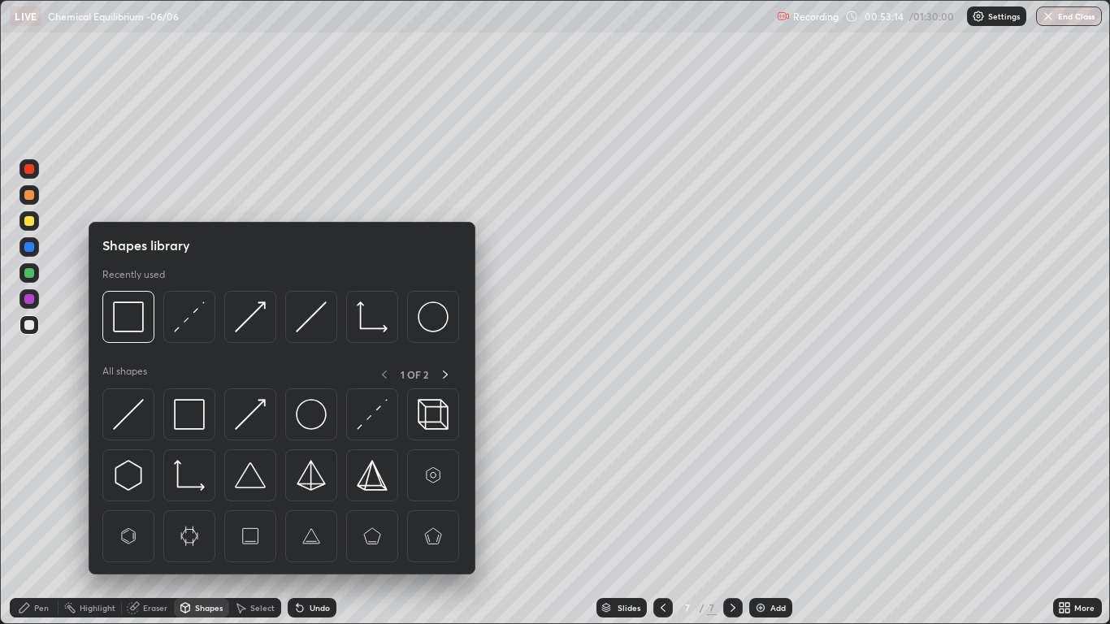
click at [192, 408] on img at bounding box center [189, 414] width 31 height 31
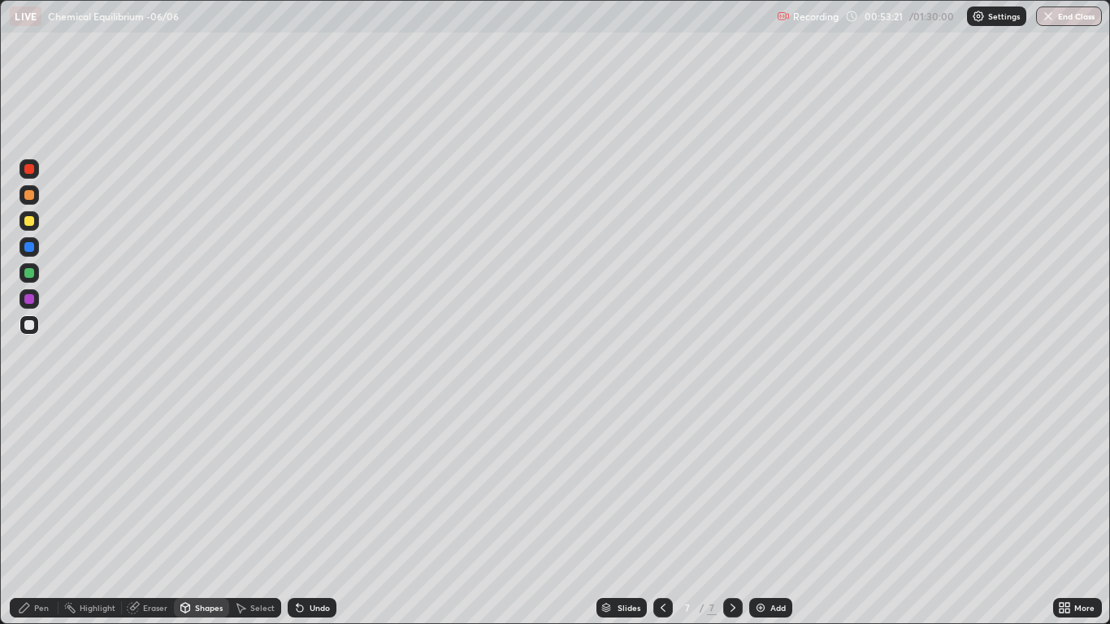
click at [45, 513] on div "Pen" at bounding box center [41, 608] width 15 height 8
click at [767, 513] on div "Add" at bounding box center [770, 607] width 43 height 19
click at [29, 198] on div at bounding box center [29, 195] width 10 height 10
click at [206, 513] on div "Shapes" at bounding box center [209, 608] width 28 height 8
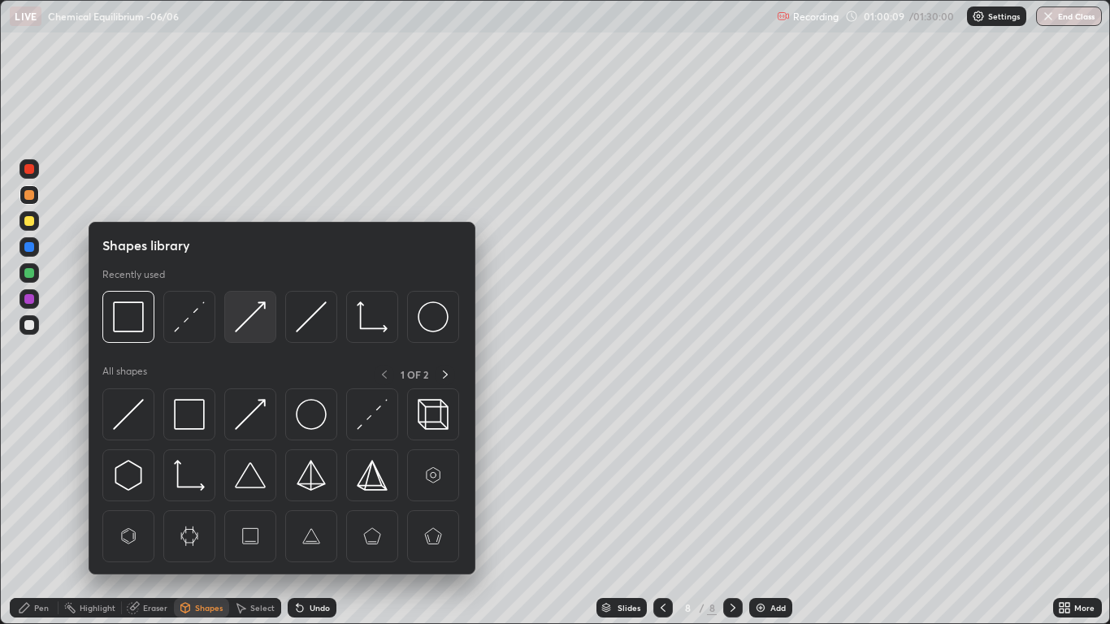
click at [247, 310] on img at bounding box center [250, 316] width 31 height 31
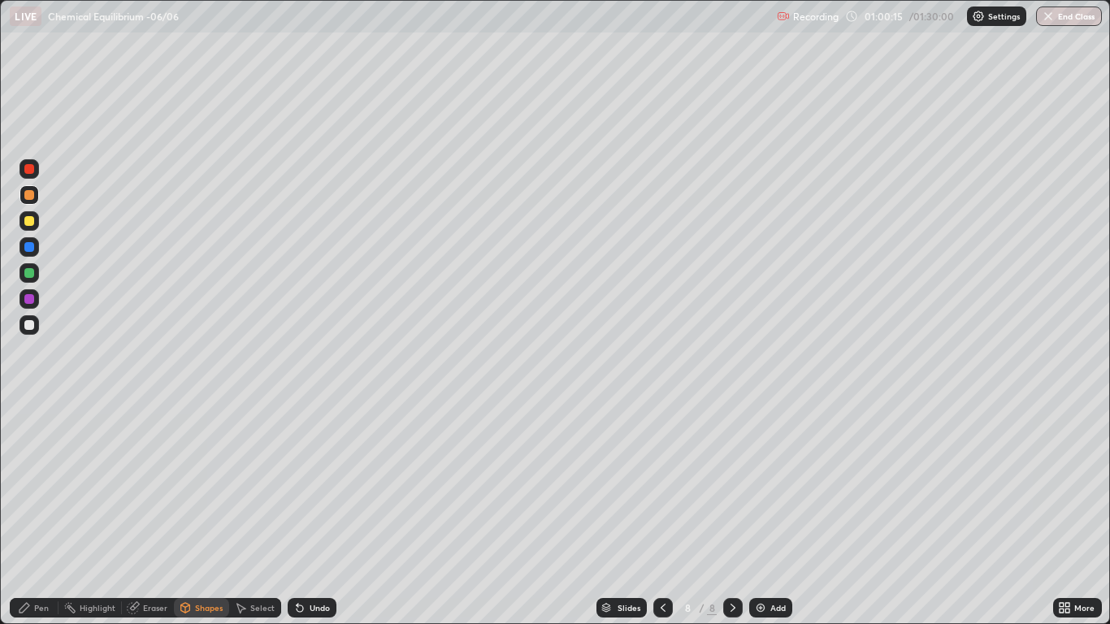
click at [32, 327] on div at bounding box center [29, 325] width 10 height 10
click at [314, 513] on div "Undo" at bounding box center [320, 608] width 20 height 8
click at [40, 513] on div "Pen" at bounding box center [41, 608] width 15 height 8
click at [206, 513] on div "Shapes" at bounding box center [209, 608] width 28 height 8
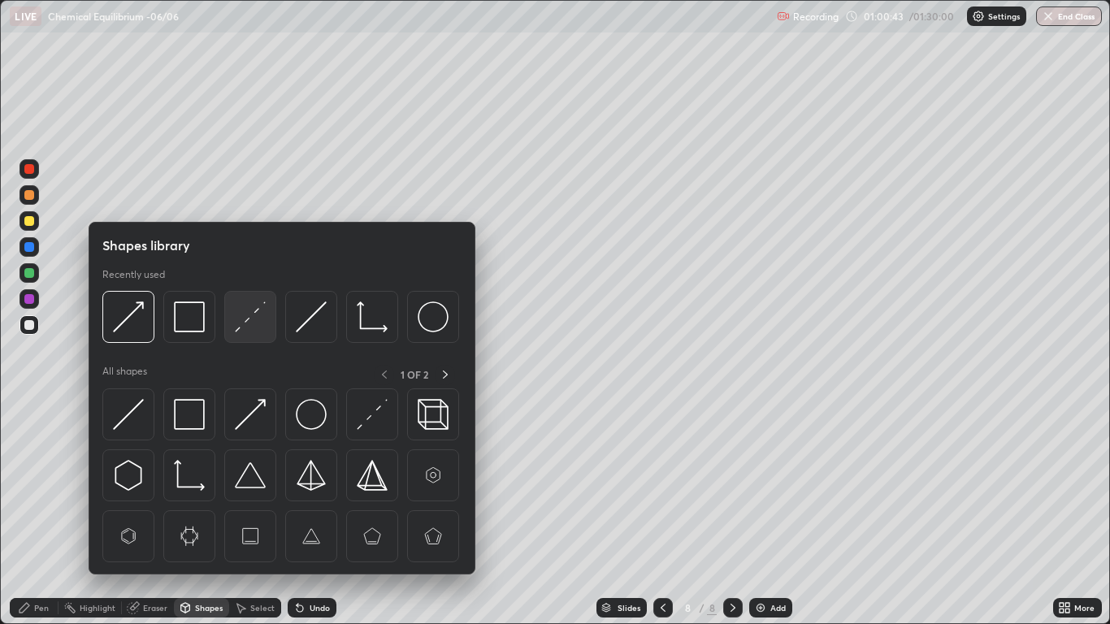
click at [249, 314] on img at bounding box center [250, 316] width 31 height 31
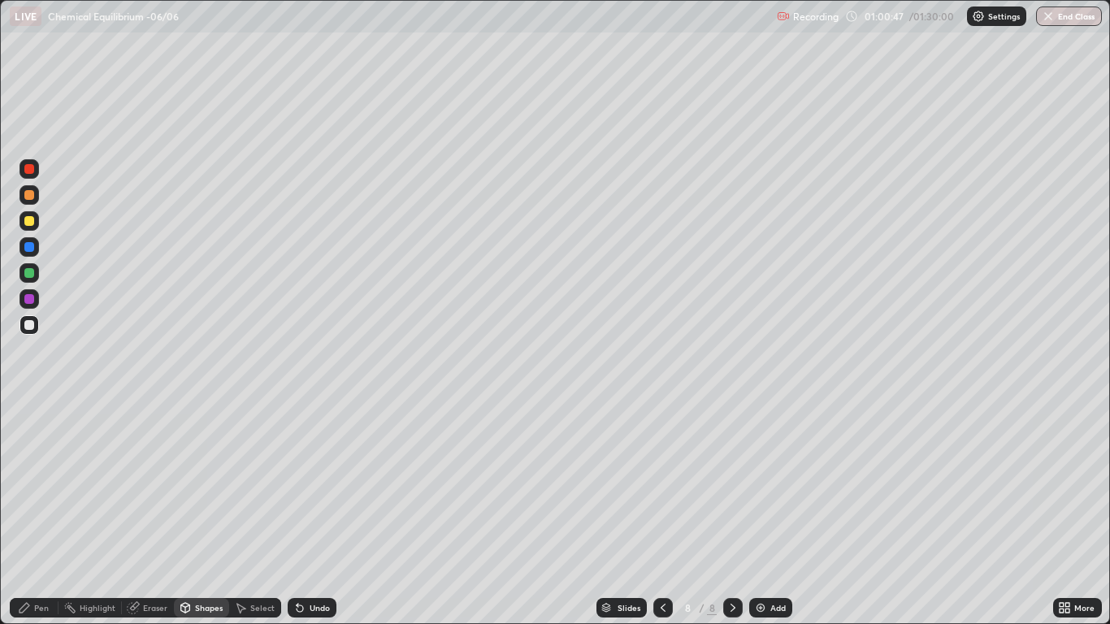
click at [188, 513] on div "Shapes" at bounding box center [201, 607] width 55 height 19
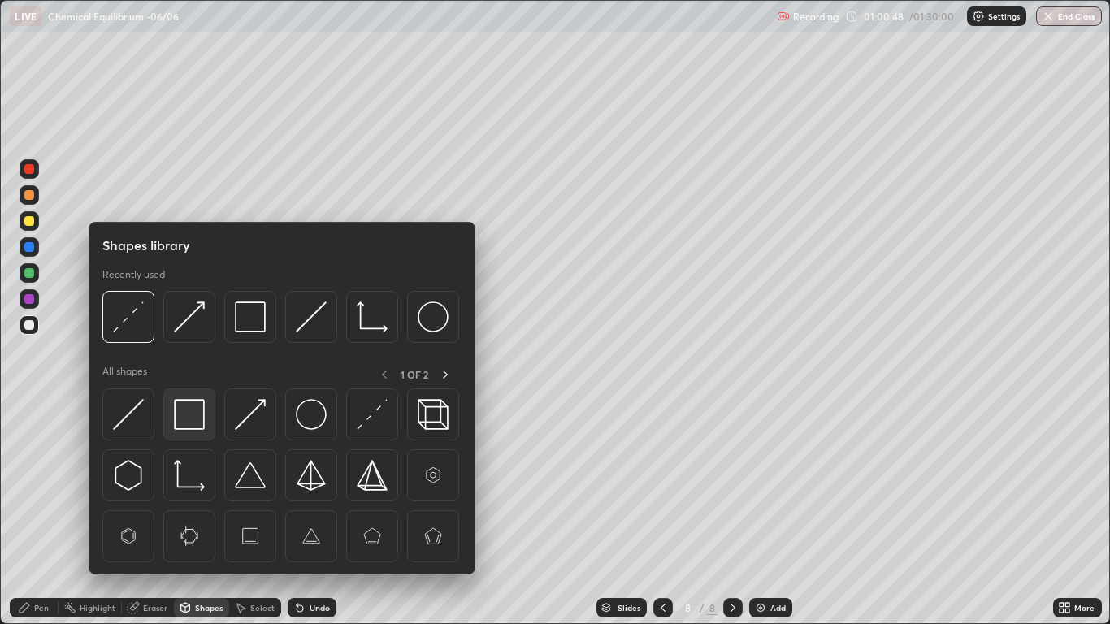
click at [188, 405] on img at bounding box center [189, 414] width 31 height 31
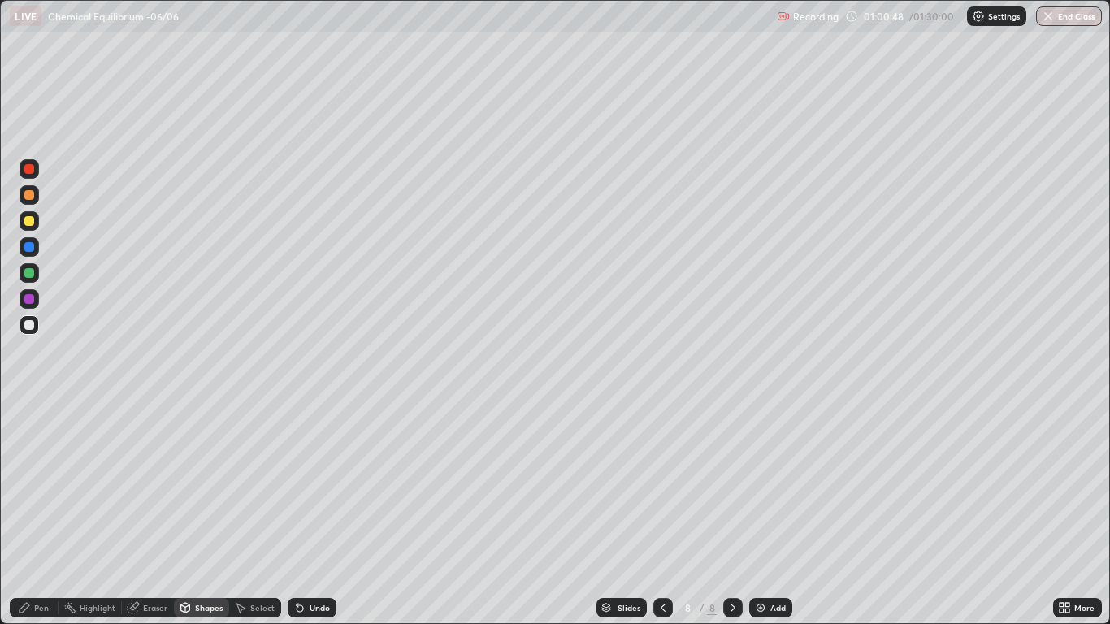
click at [23, 298] on div at bounding box center [28, 298] width 19 height 19
click at [41, 513] on div "Pen" at bounding box center [41, 608] width 15 height 8
click at [28, 275] on div at bounding box center [29, 273] width 10 height 10
click at [26, 327] on div at bounding box center [29, 325] width 10 height 10
click at [28, 225] on div at bounding box center [29, 221] width 10 height 10
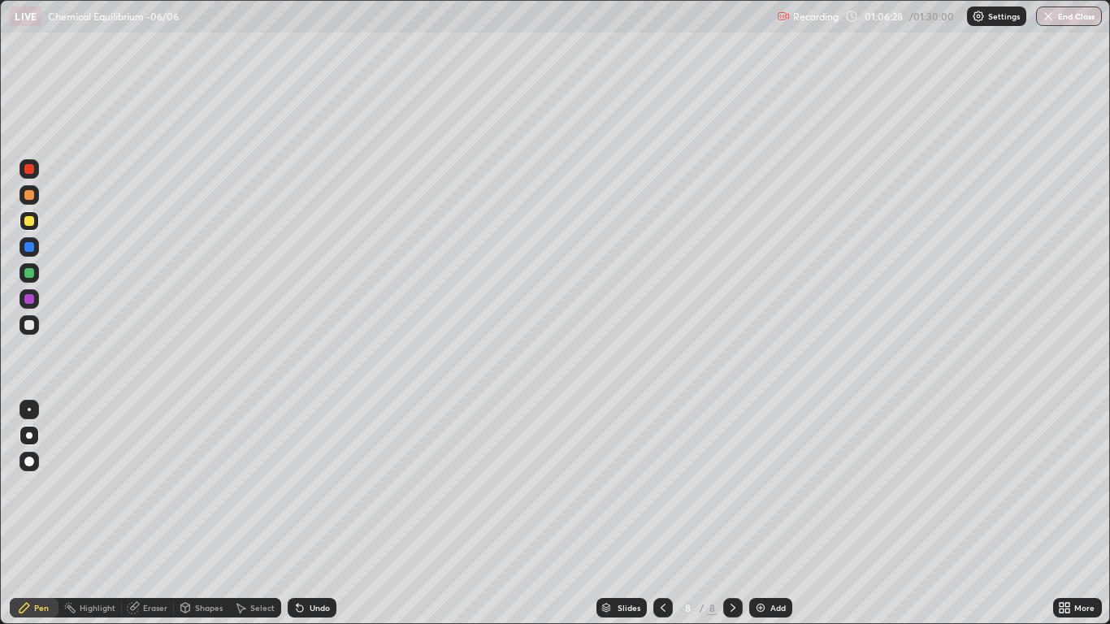
click at [659, 513] on icon at bounding box center [662, 607] width 13 height 13
click at [667, 513] on icon at bounding box center [662, 607] width 13 height 13
click at [669, 513] on div at bounding box center [662, 607] width 19 height 19
click at [730, 513] on icon at bounding box center [732, 608] width 5 height 8
click at [730, 513] on icon at bounding box center [732, 607] width 13 height 13
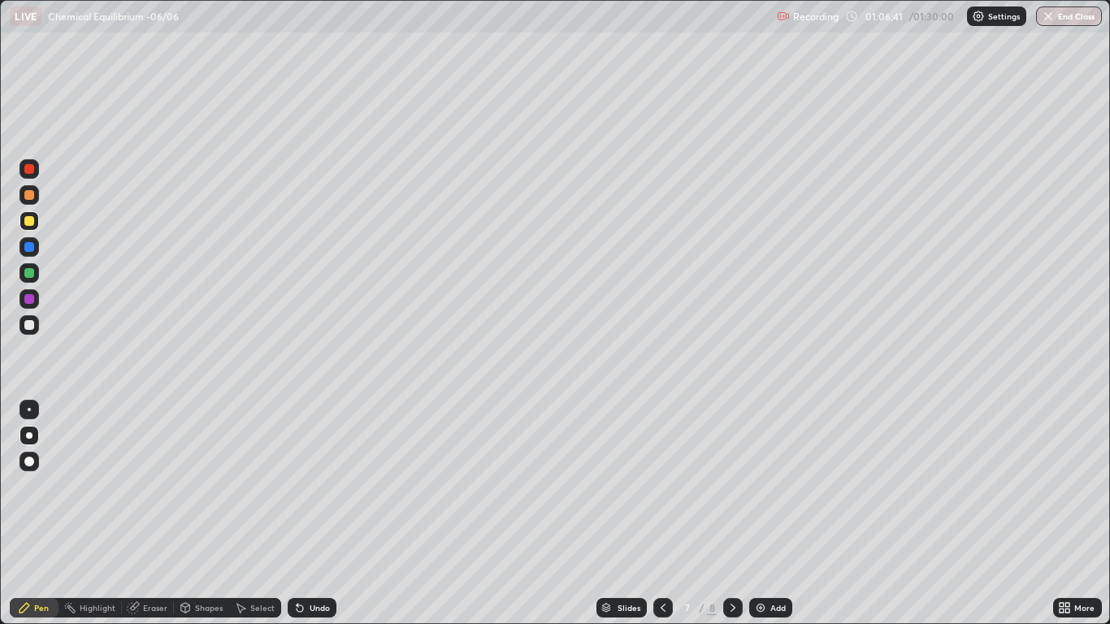
click at [730, 513] on icon at bounding box center [732, 607] width 13 height 13
click at [764, 513] on img at bounding box center [760, 607] width 13 height 13
click at [667, 513] on icon at bounding box center [662, 607] width 13 height 13
click at [24, 193] on div at bounding box center [28, 194] width 19 height 19
click at [33, 190] on div at bounding box center [28, 194] width 19 height 19
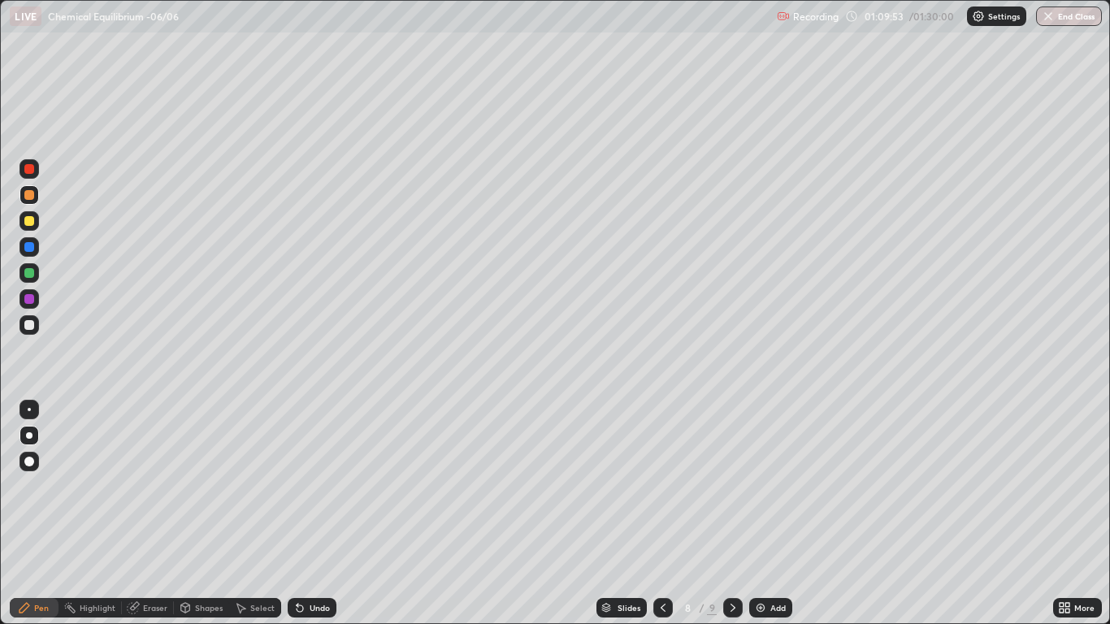
click at [766, 513] on img at bounding box center [760, 607] width 13 height 13
click at [28, 444] on div at bounding box center [28, 435] width 19 height 19
click at [209, 513] on div "Shapes" at bounding box center [209, 608] width 28 height 8
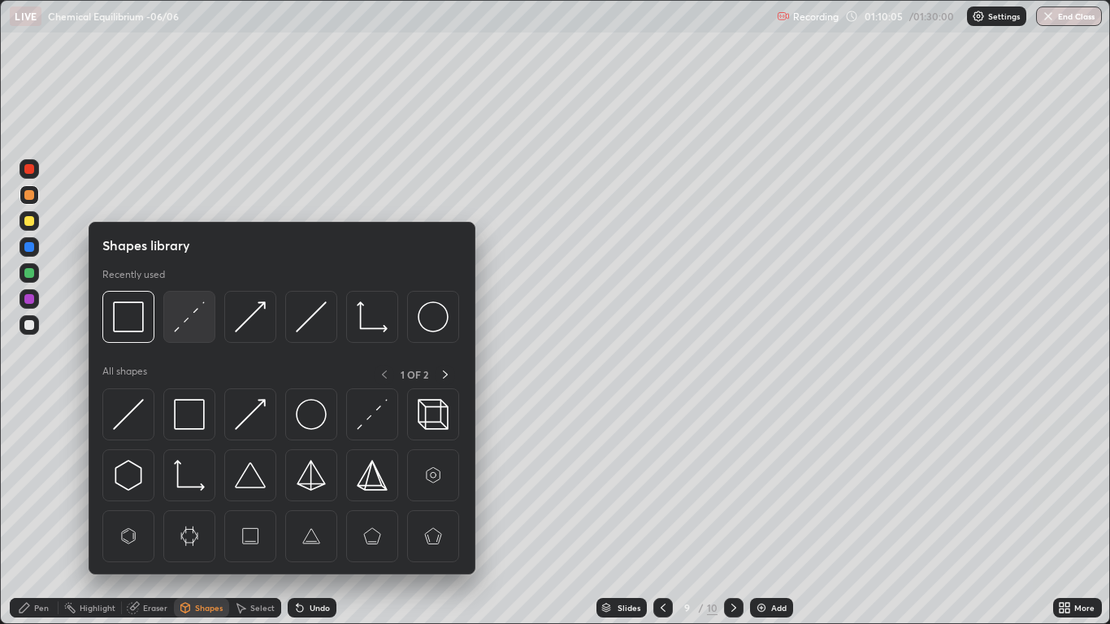
click at [190, 318] on img at bounding box center [189, 316] width 31 height 31
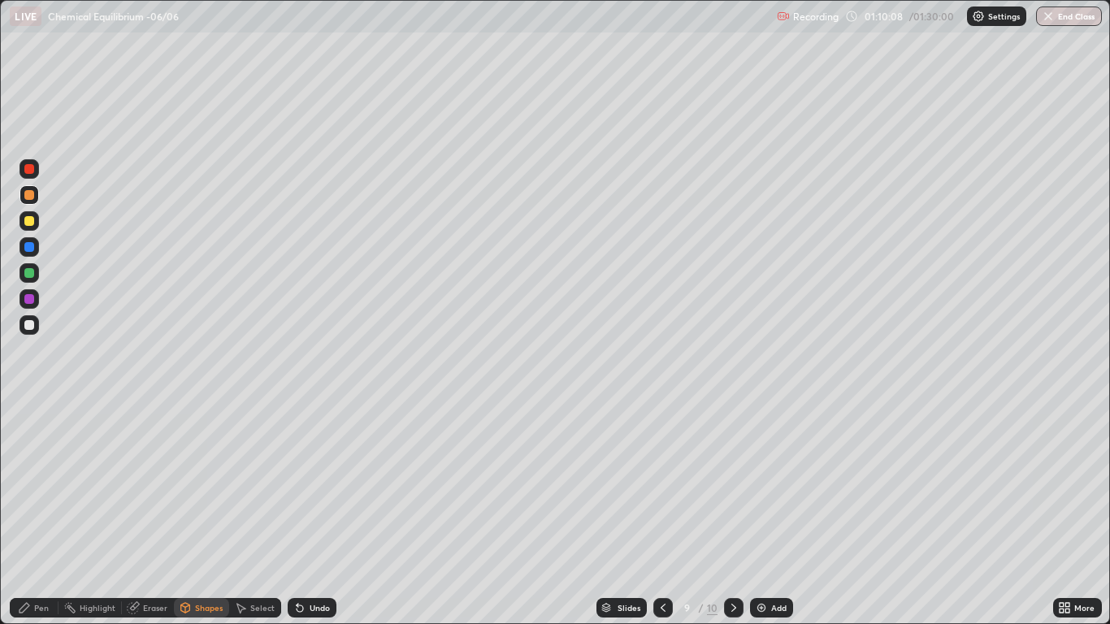
click at [31, 513] on div "Pen" at bounding box center [34, 607] width 49 height 19
click at [29, 334] on div at bounding box center [28, 324] width 19 height 19
click at [38, 222] on div at bounding box center [28, 220] width 19 height 19
click at [30, 197] on div at bounding box center [29, 195] width 10 height 10
click at [1068, 21] on button "End Class" at bounding box center [1069, 15] width 66 height 19
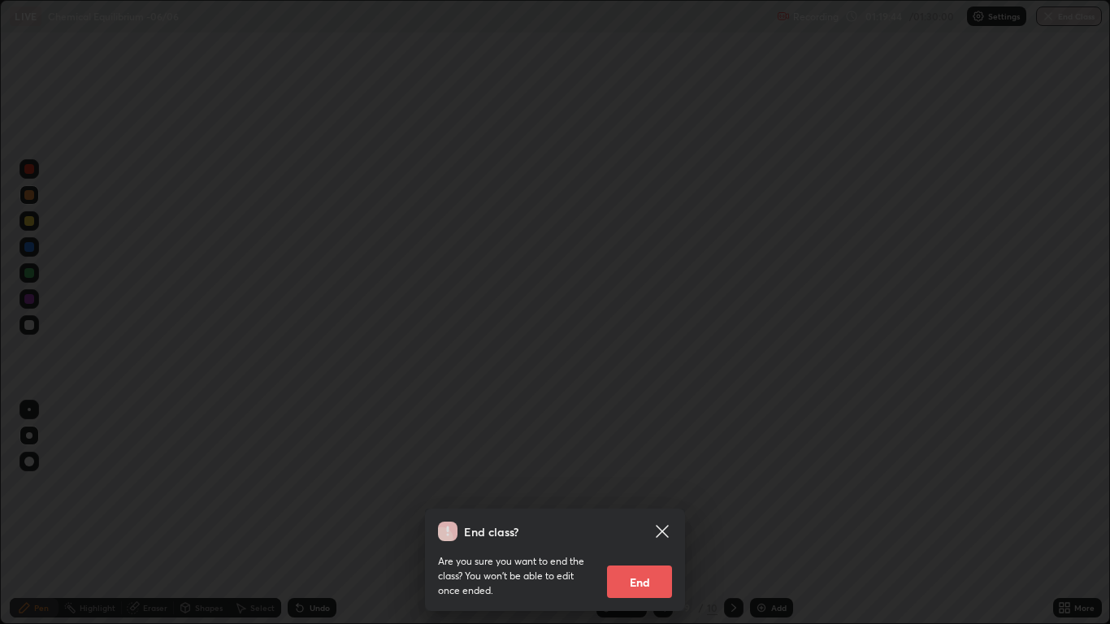
click at [640, 513] on button "End" at bounding box center [639, 581] width 65 height 32
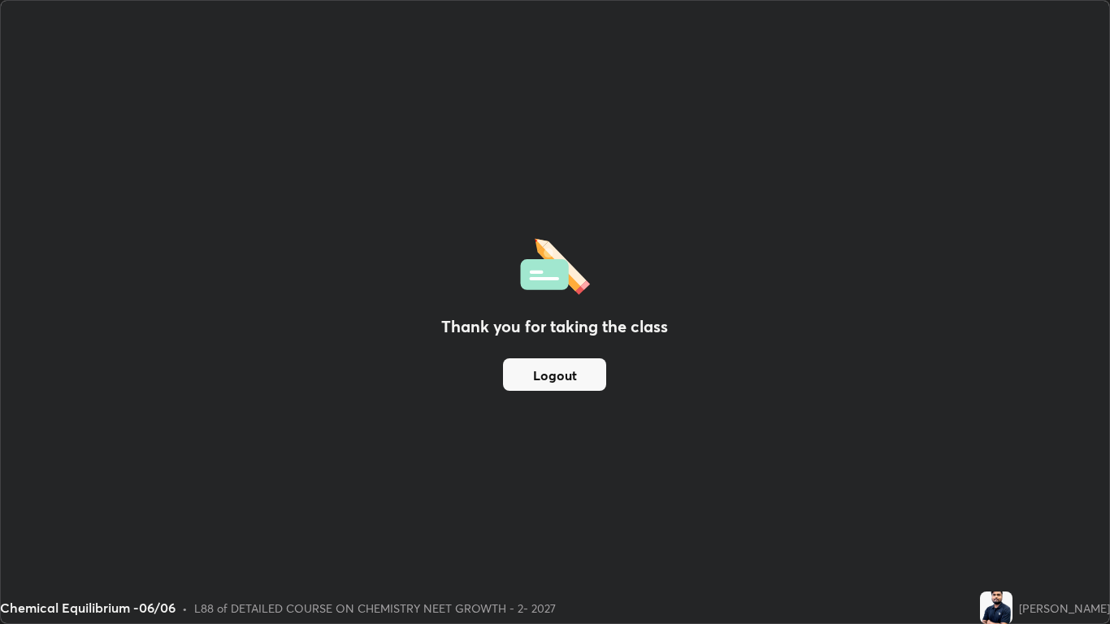
click at [576, 373] on button "Logout" at bounding box center [554, 374] width 103 height 32
